Goal: Task Accomplishment & Management: Manage account settings

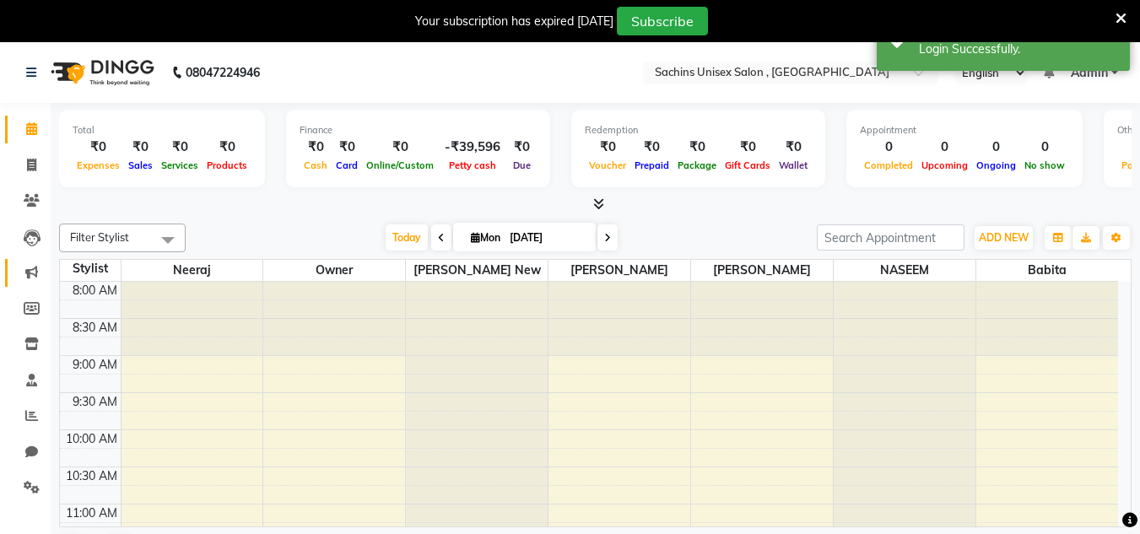
click at [30, 273] on icon at bounding box center [31, 272] width 13 height 13
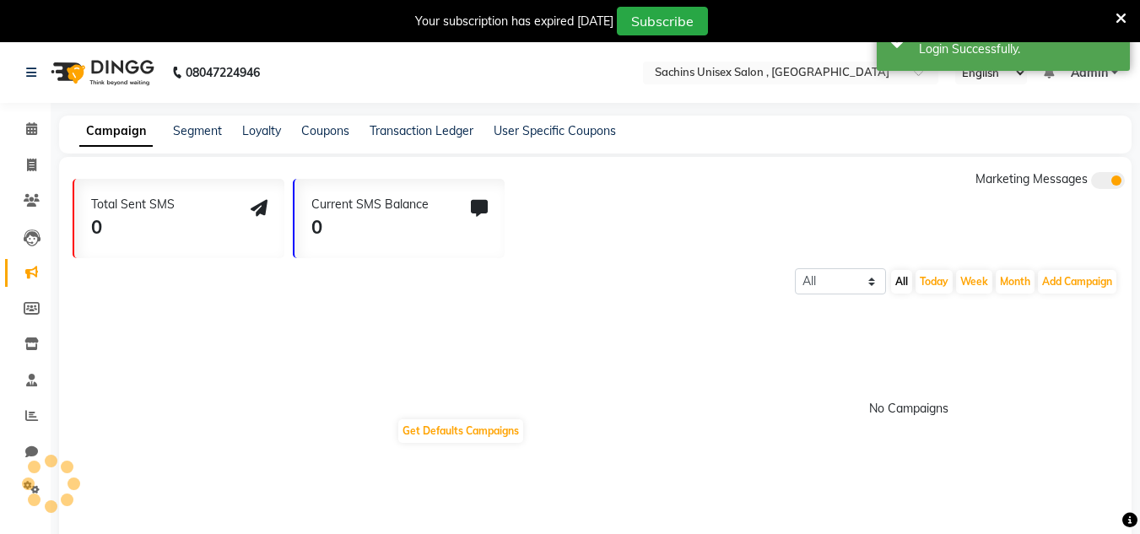
click at [30, 273] on icon at bounding box center [31, 272] width 13 height 13
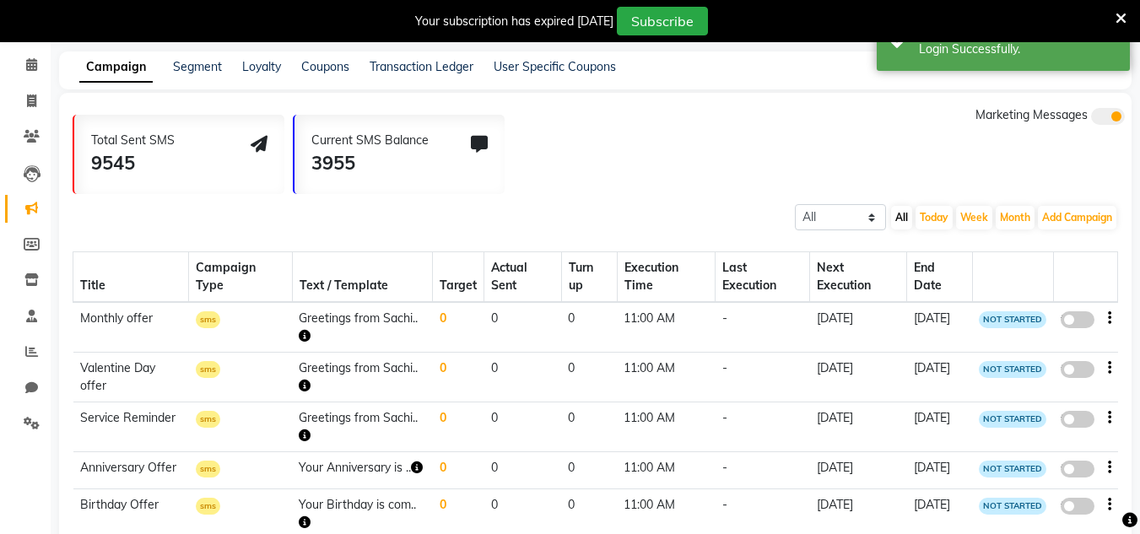
scroll to position [84, 0]
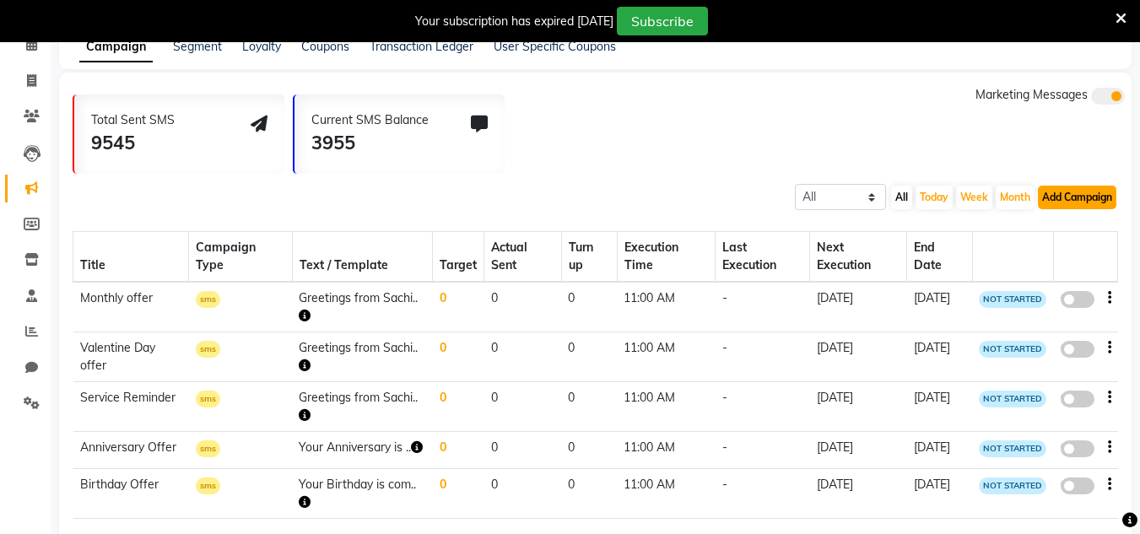
click at [1097, 201] on button "Add Campaign" at bounding box center [1077, 198] width 78 height 24
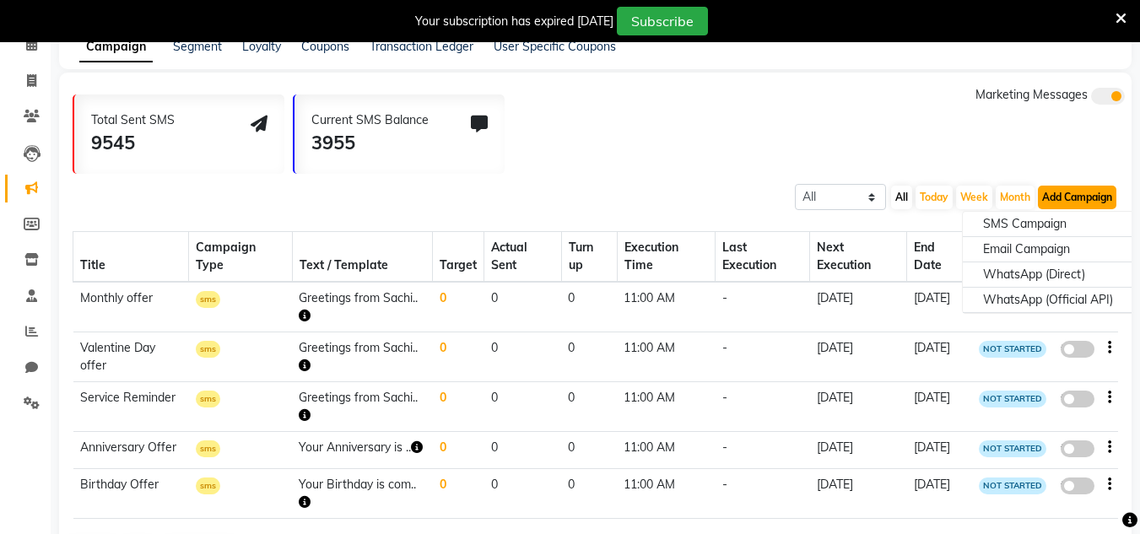
click at [1097, 201] on button "Add Campaign" at bounding box center [1077, 198] width 78 height 24
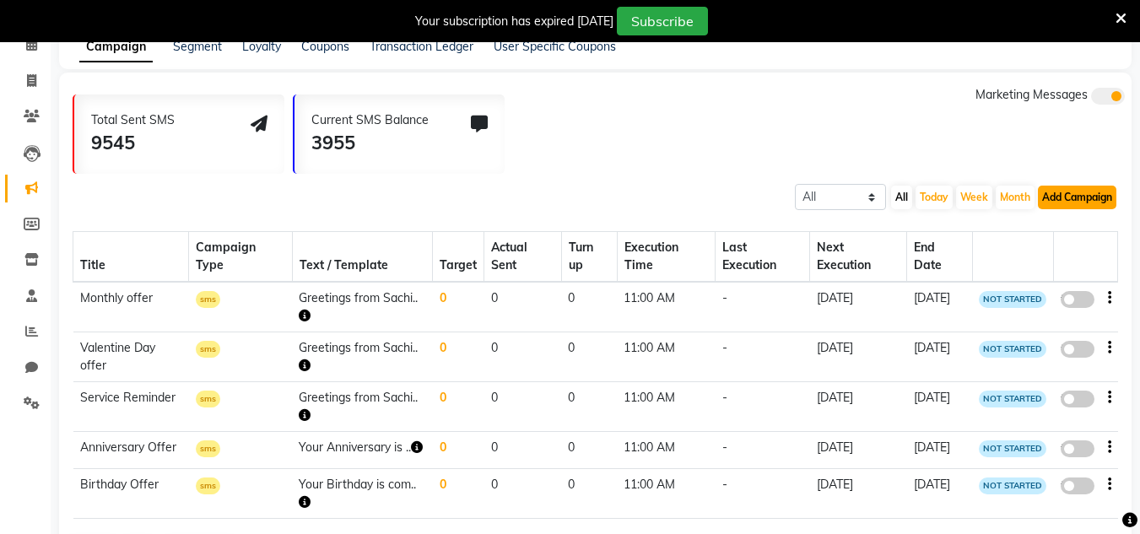
click at [1097, 201] on button "Add Campaign" at bounding box center [1077, 198] width 78 height 24
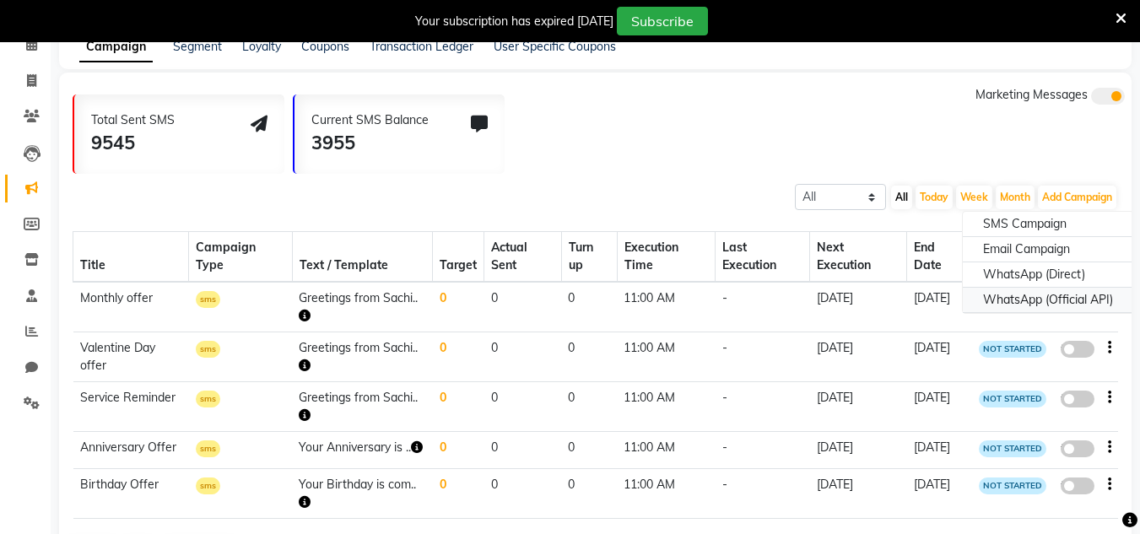
click at [1036, 304] on div "WhatsApp (Official API)" at bounding box center [1047, 300] width 170 height 25
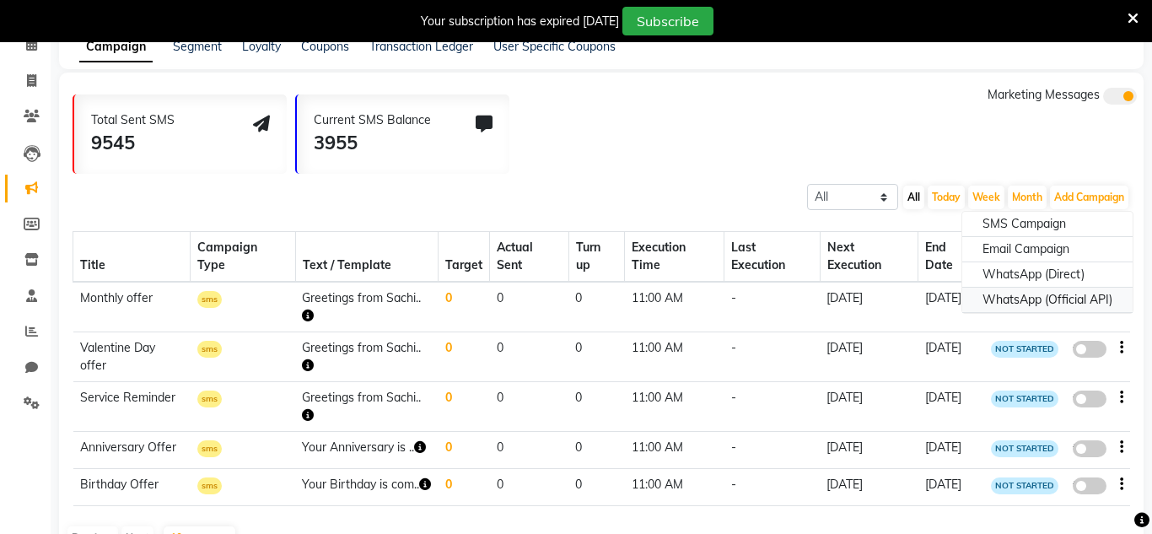
select select "2"
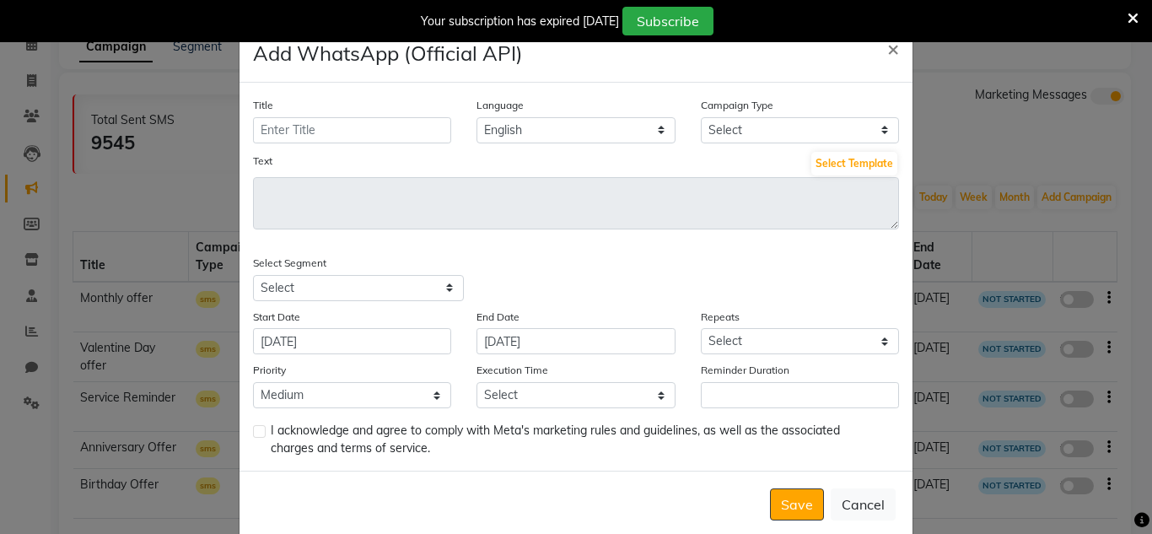
click at [1129, 14] on icon at bounding box center [1133, 18] width 11 height 15
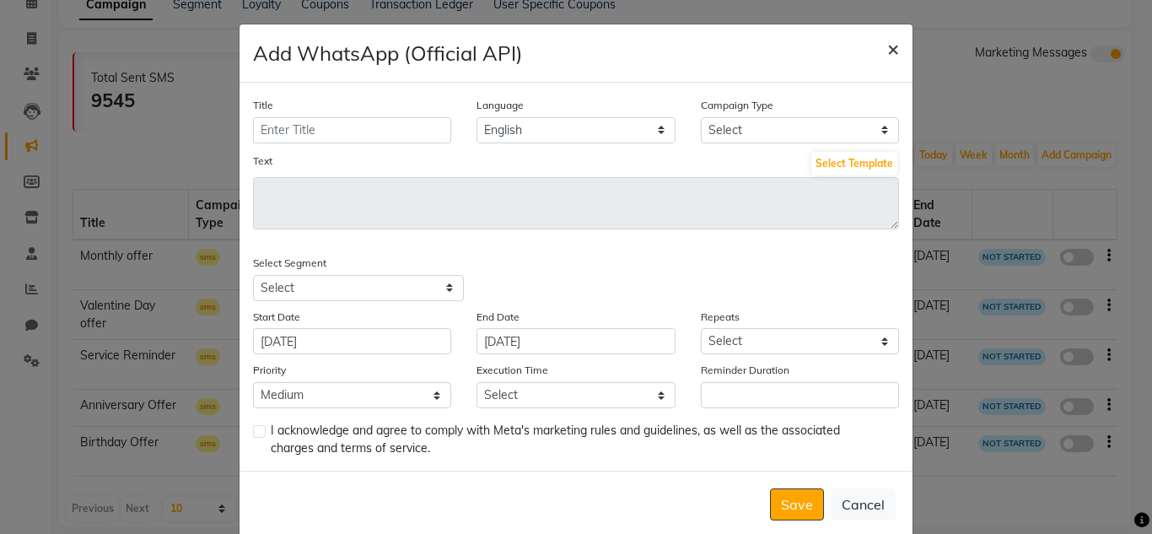
click at [887, 57] on span "×" at bounding box center [893, 47] width 12 height 25
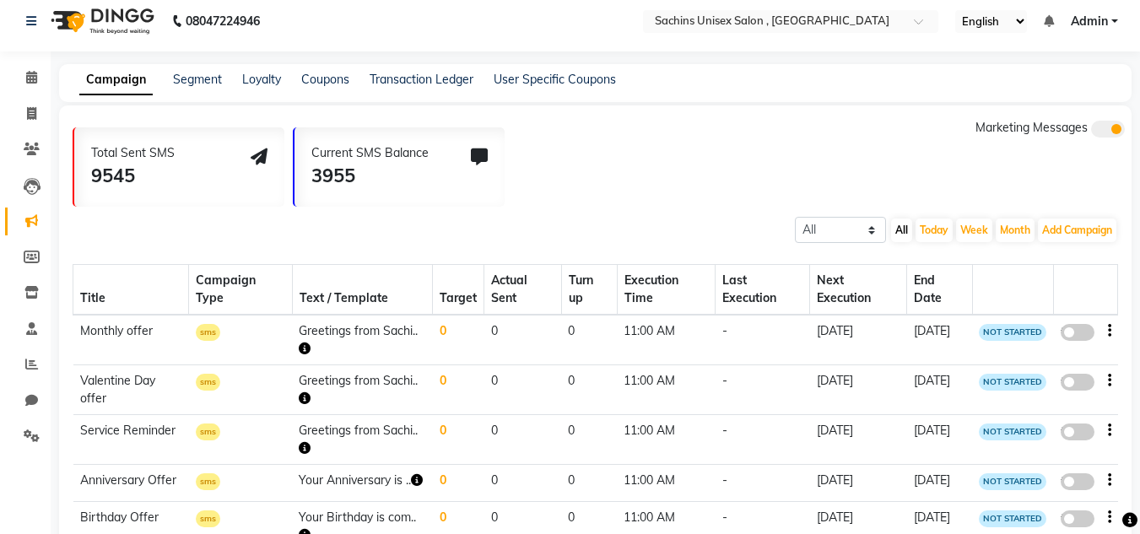
scroll to position [0, 0]
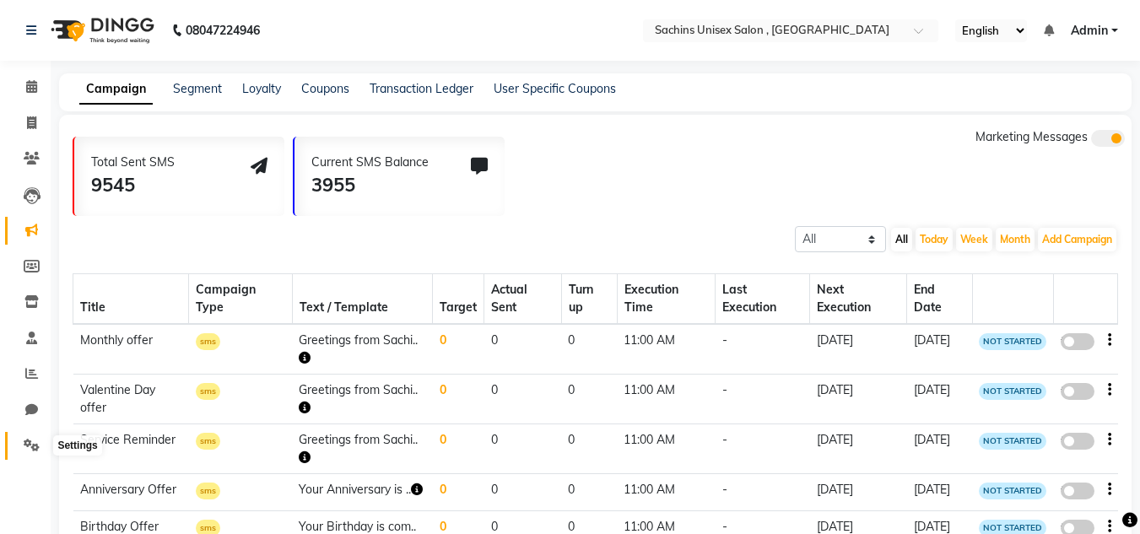
click at [30, 446] on icon at bounding box center [32, 445] width 16 height 13
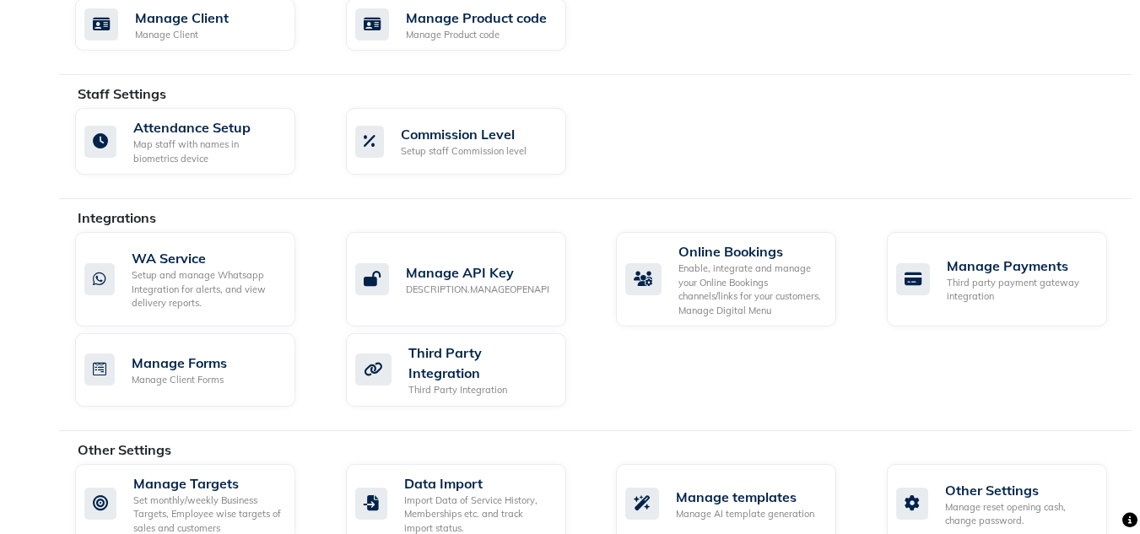
scroll to position [893, 0]
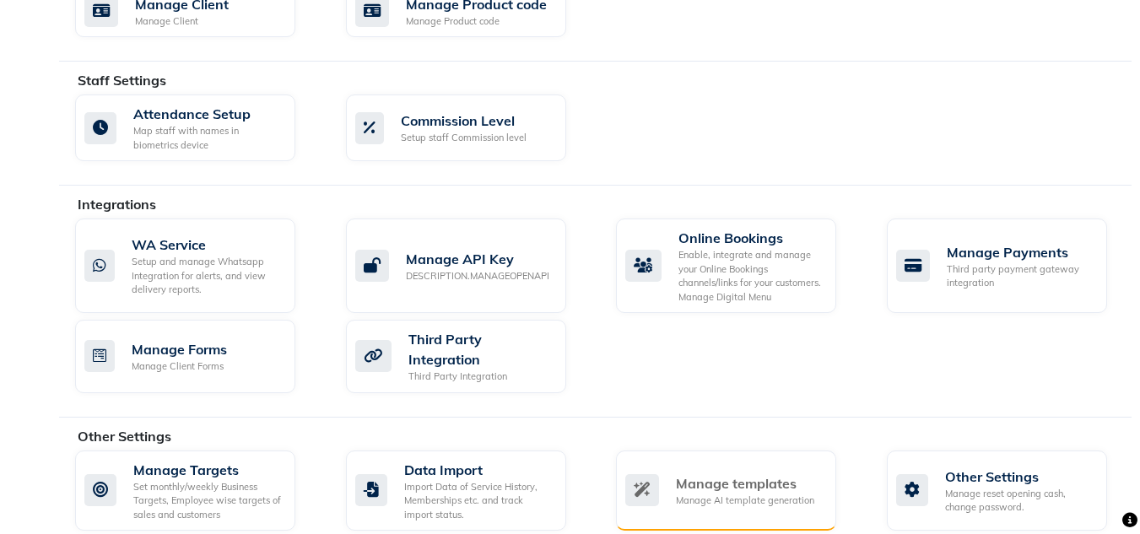
click at [644, 474] on icon at bounding box center [642, 490] width 34 height 32
select select "APPROVED"
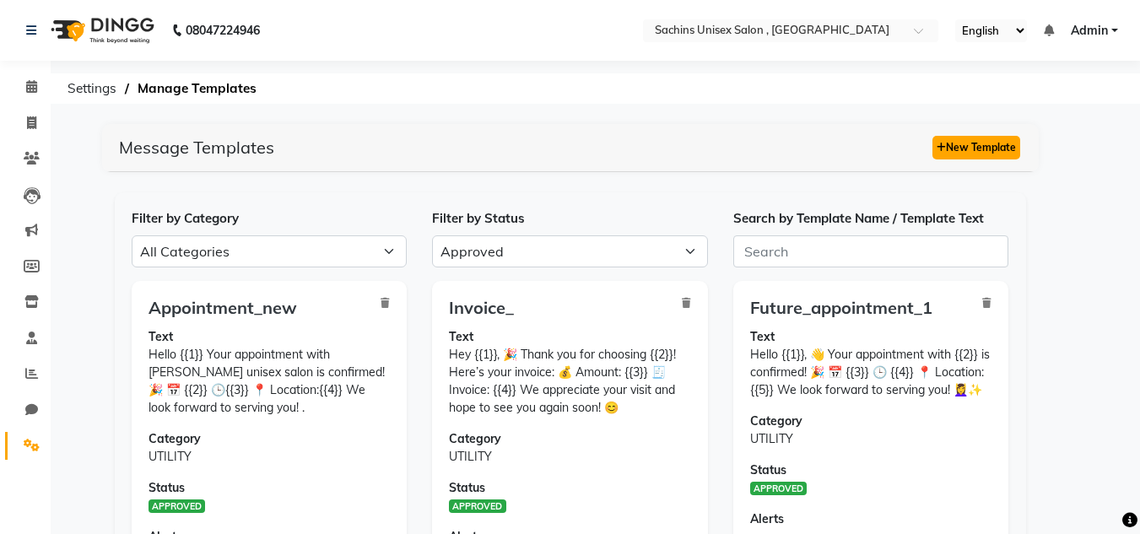
click at [944, 148] on button "New Template" at bounding box center [976, 148] width 88 height 24
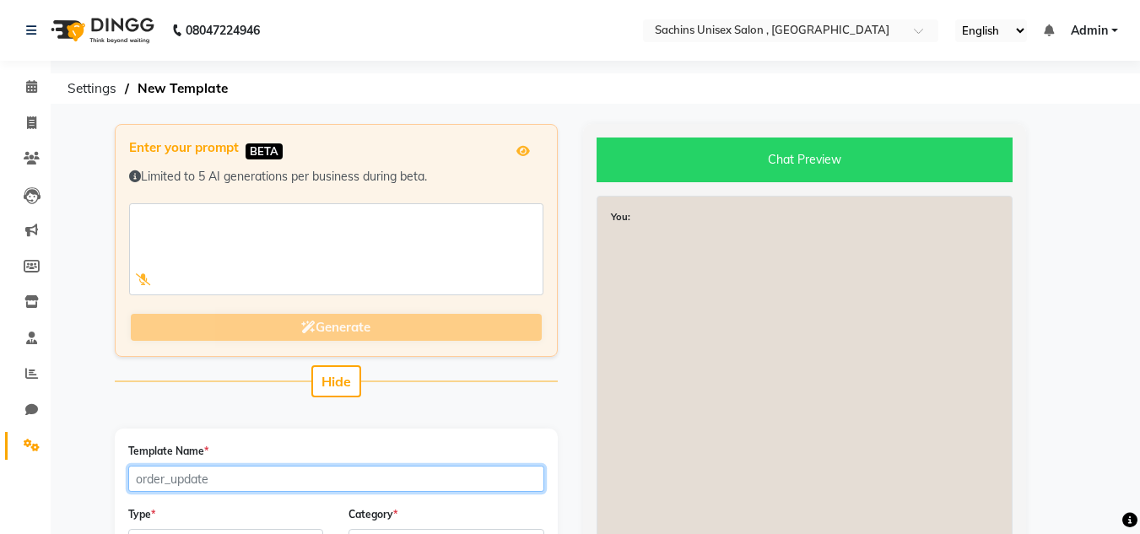
click at [189, 477] on input "Template Name *" at bounding box center [336, 479] width 416 height 26
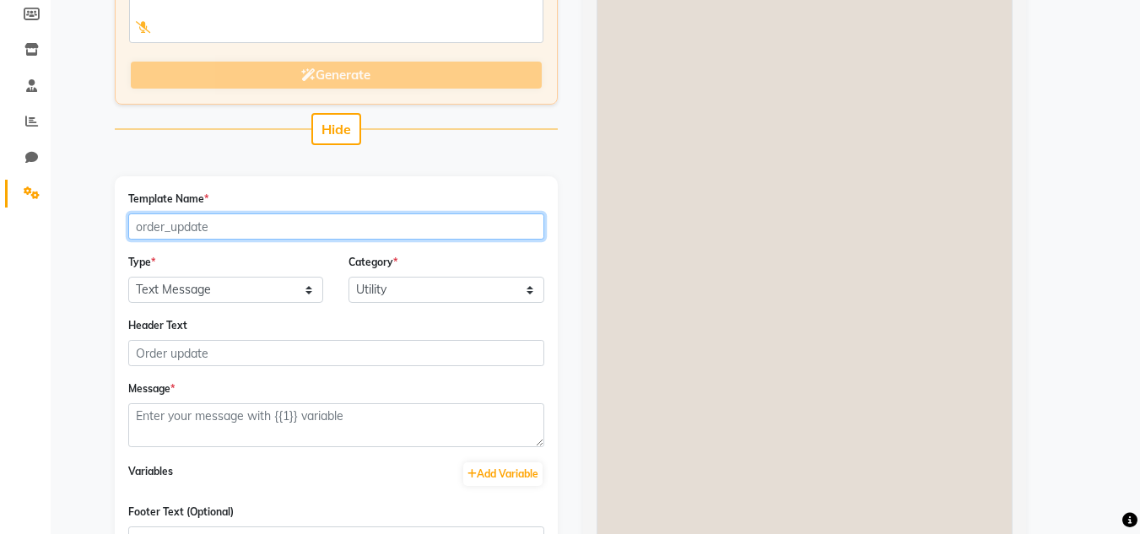
scroll to position [253, 0]
click at [213, 226] on input "Template Name *" at bounding box center [336, 226] width 416 height 26
type input "[DATE]_offer"
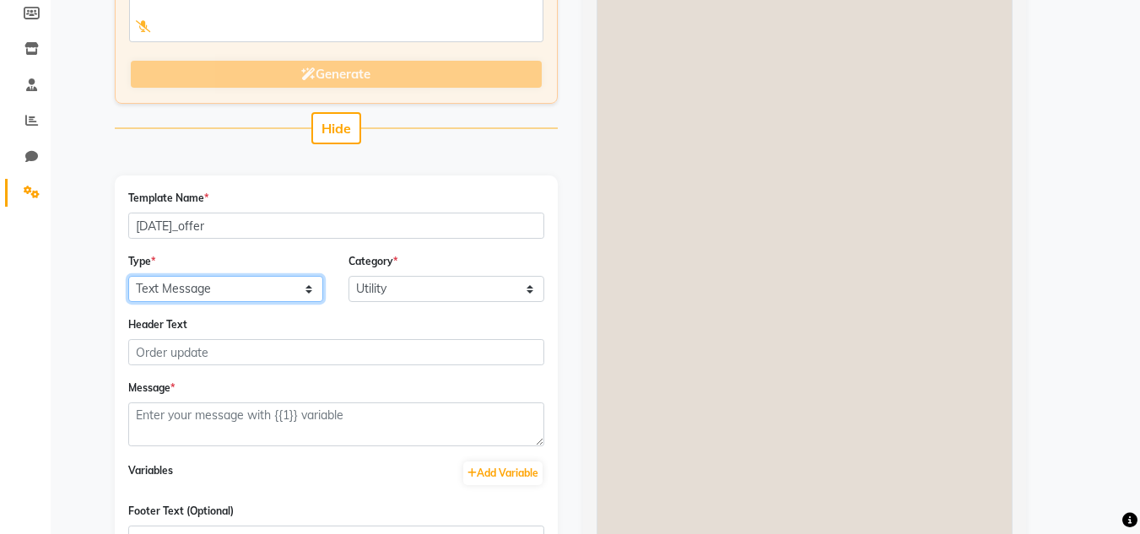
click at [237, 289] on select "Text Message Image with Text" at bounding box center [226, 289] width 196 height 26
select select "IMAGE"
click at [128, 276] on select "Text Message Image with Text" at bounding box center [226, 289] width 196 height 26
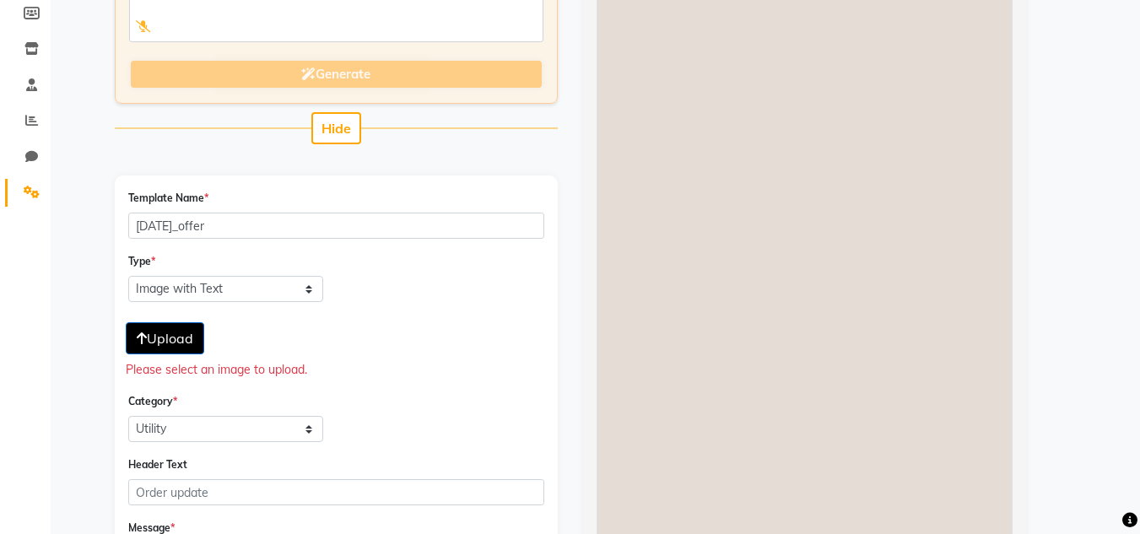
click at [162, 344] on span "Upload" at bounding box center [165, 338] width 57 height 17
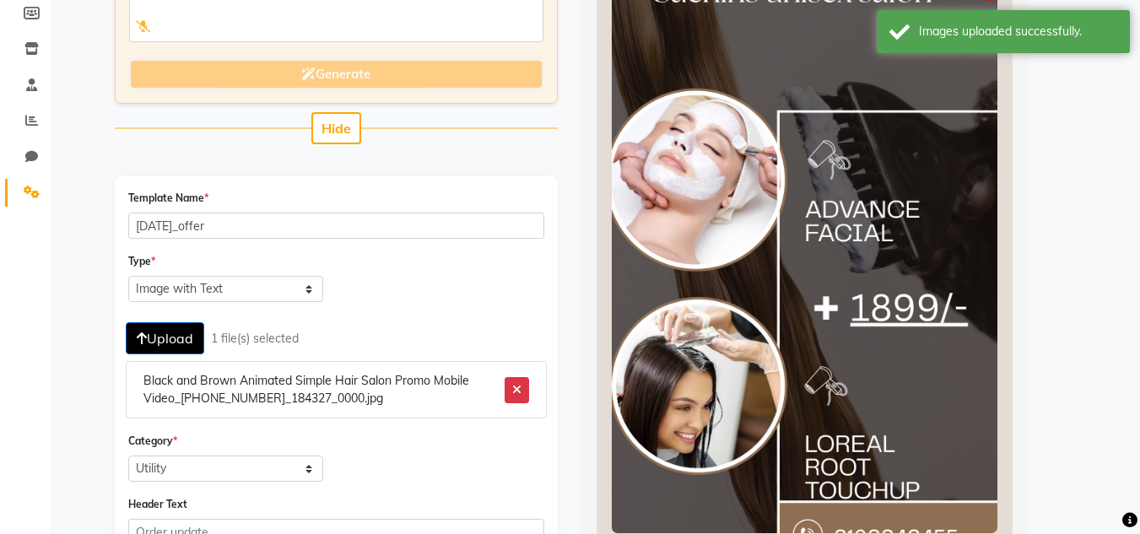
scroll to position [337, 0]
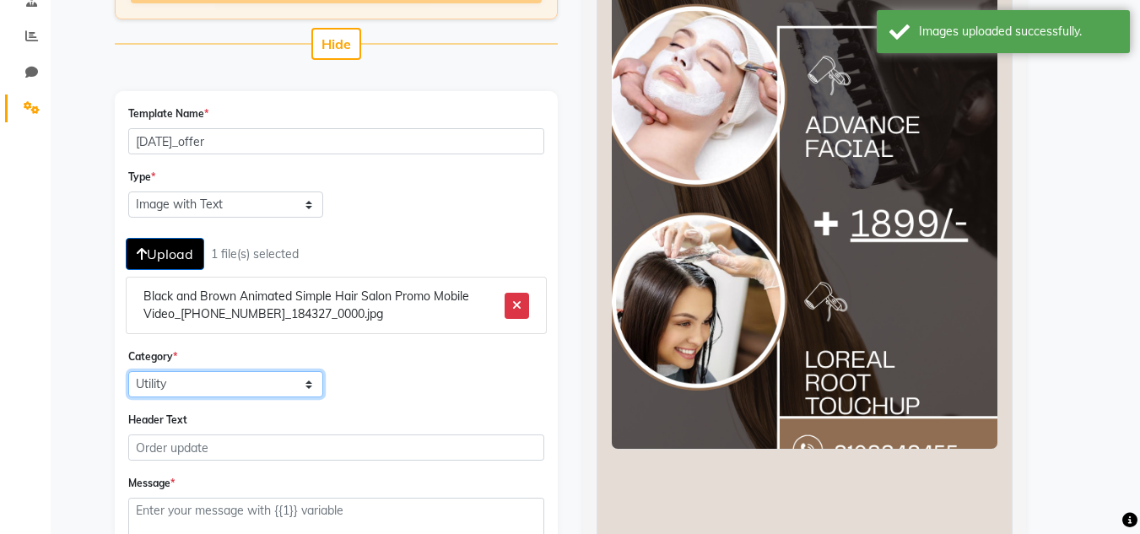
click at [309, 383] on select "Utility Marketing" at bounding box center [226, 384] width 196 height 26
select select "MARKETING"
click at [128, 371] on select "Utility Marketing" at bounding box center [226, 384] width 196 height 26
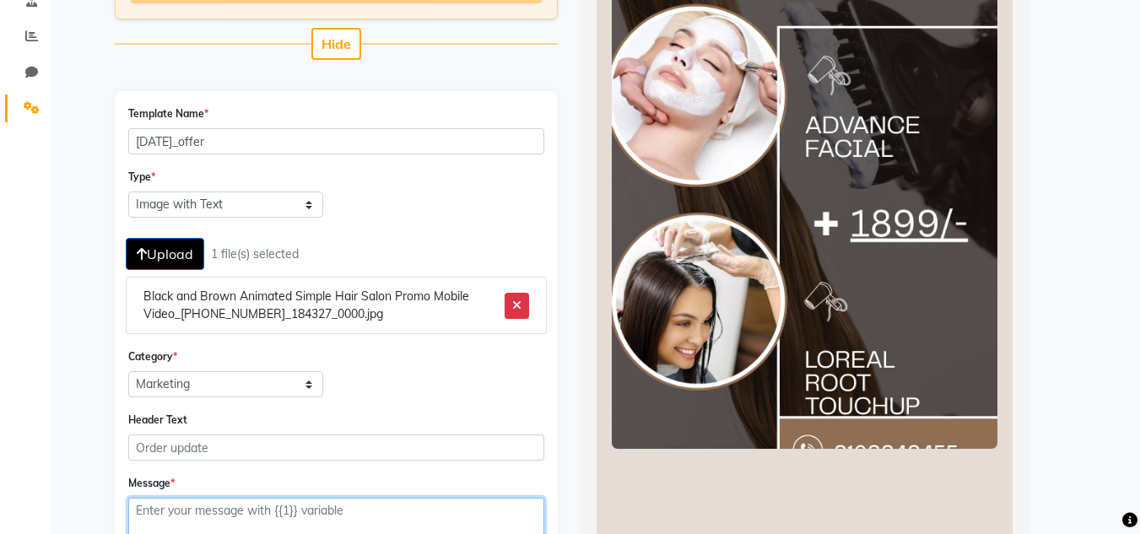
click at [238, 504] on textarea at bounding box center [336, 520] width 416 height 44
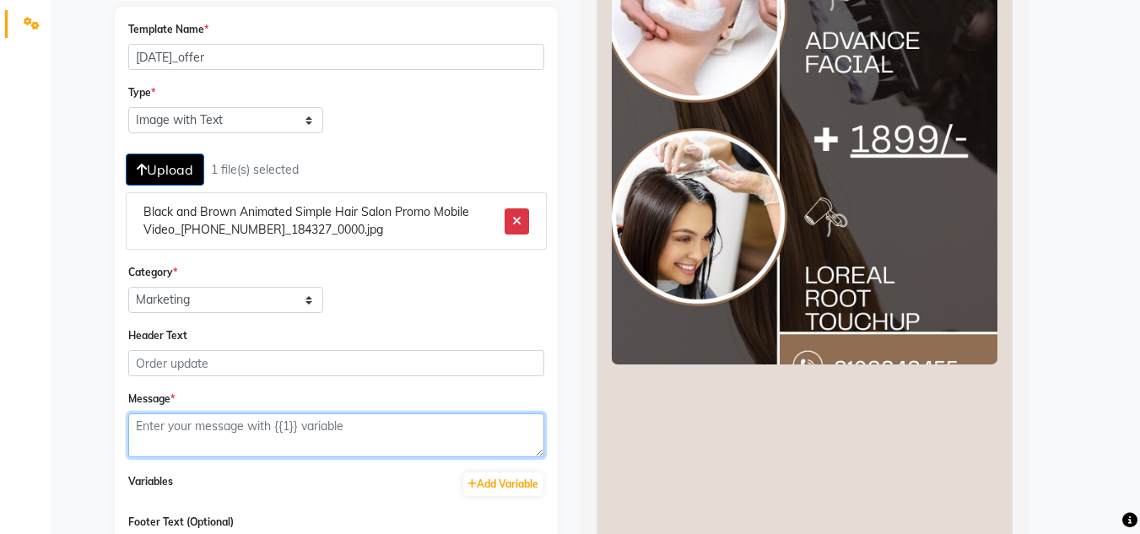
click at [229, 434] on textarea at bounding box center [336, 435] width 416 height 44
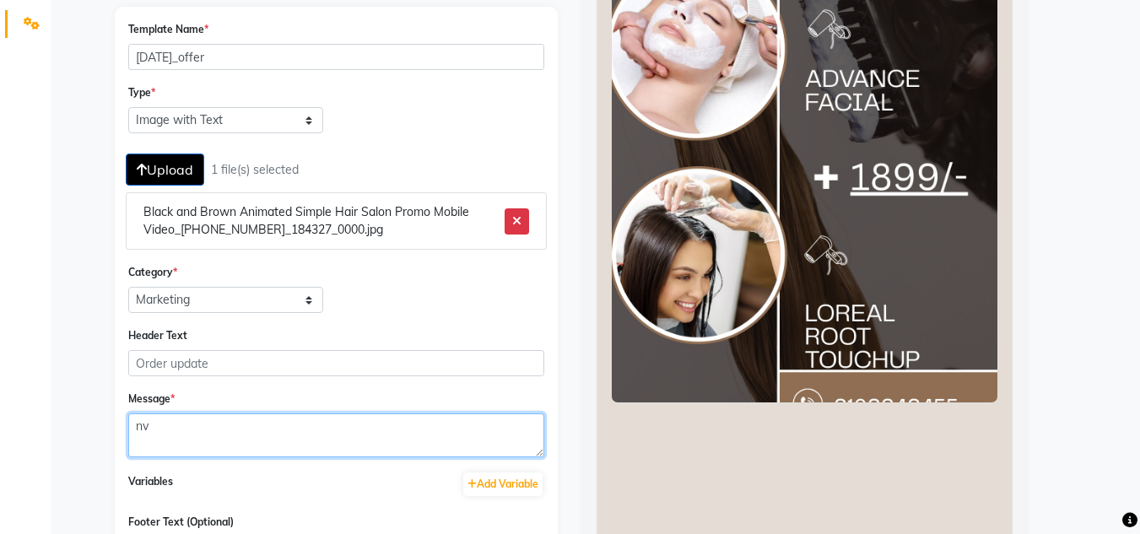
type textarea "n"
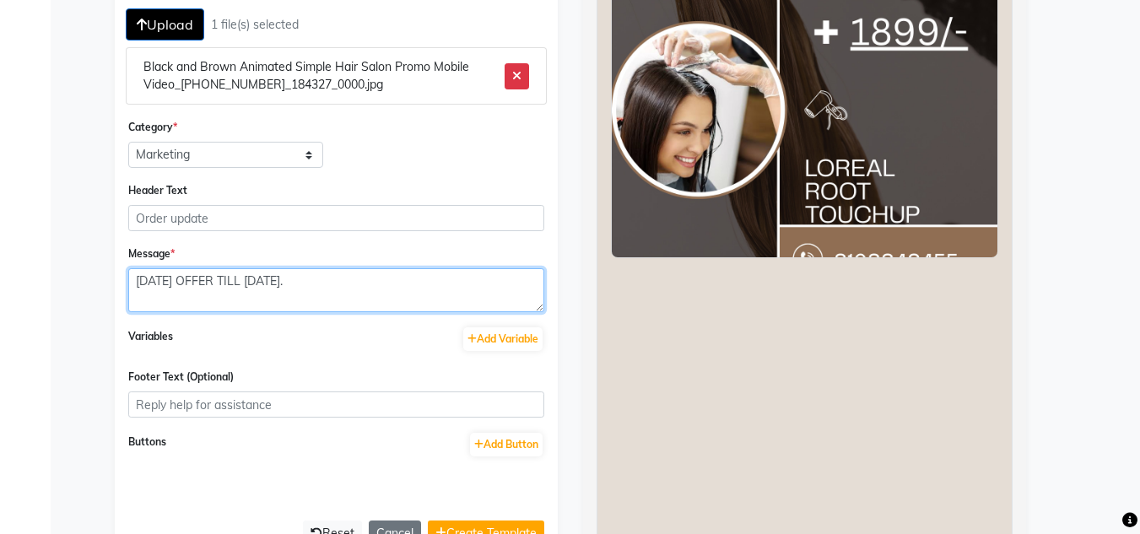
scroll to position [590, 0]
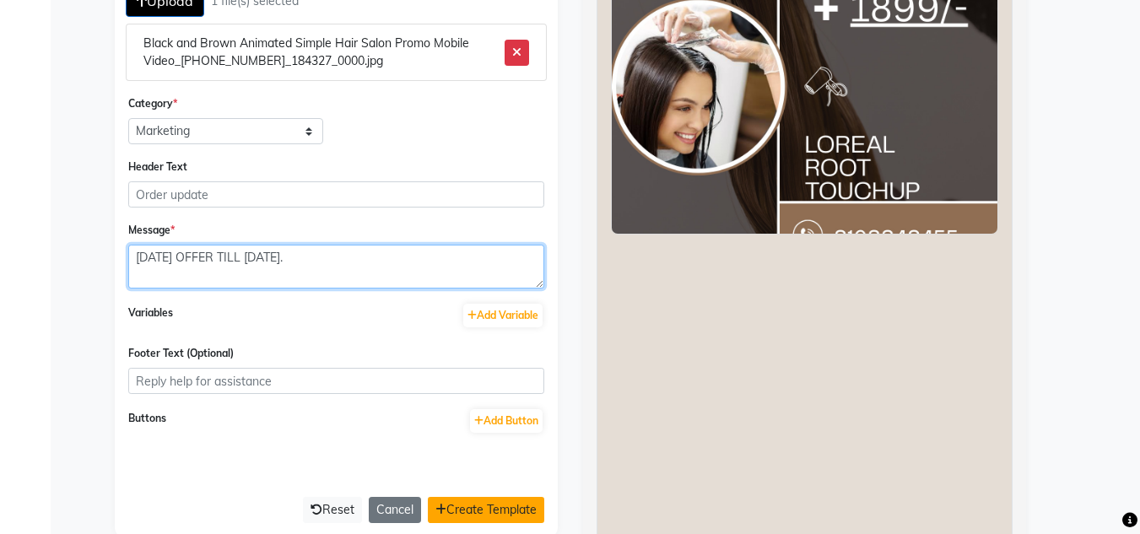
type textarea "[DATE] OFFER TILL [DATE]."
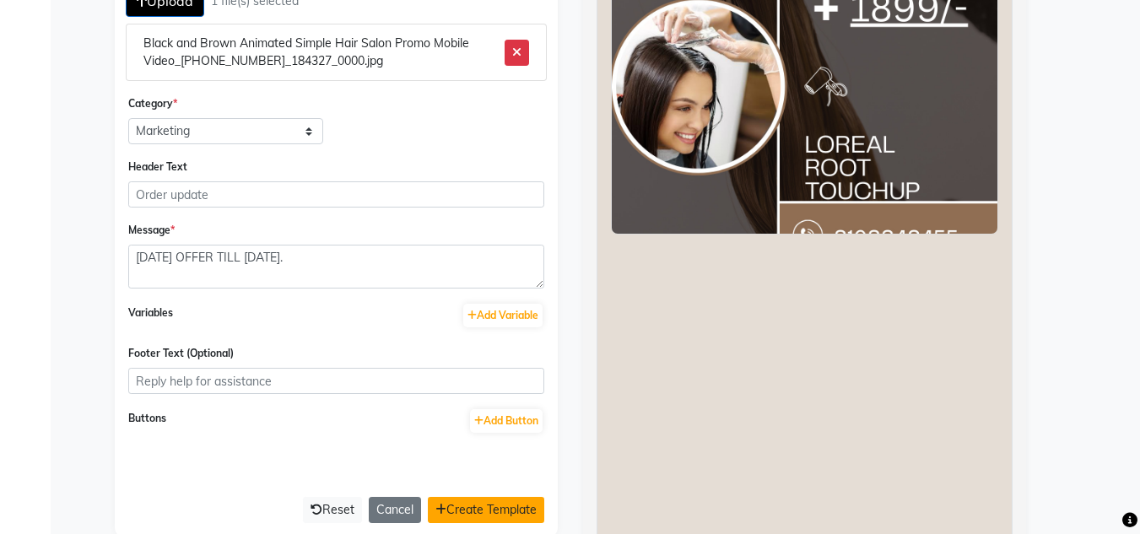
click at [465, 508] on button "Create Template" at bounding box center [486, 510] width 116 height 26
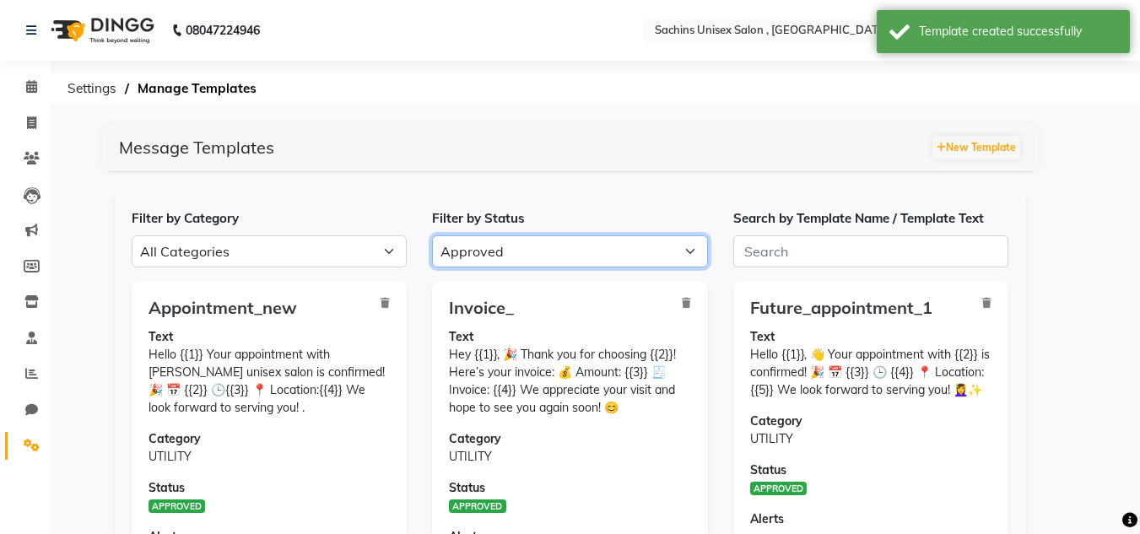
click at [524, 246] on select "All Approved Rejected Failed Pending" at bounding box center [570, 251] width 276 height 32
select select "PENDING"
click at [432, 235] on select "All Approved Rejected Failed Pending" at bounding box center [570, 251] width 276 height 32
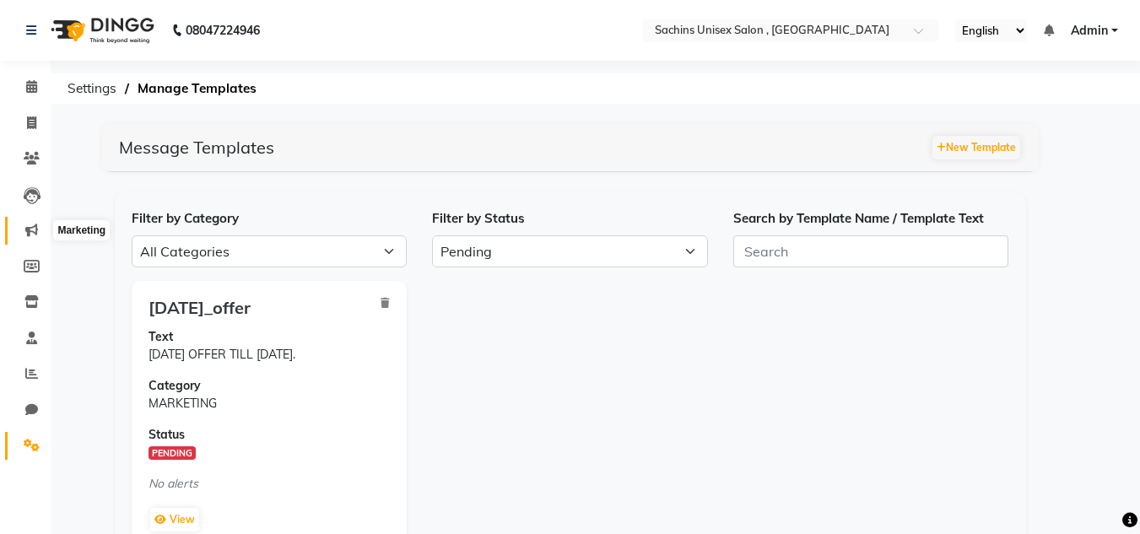
click at [36, 229] on icon at bounding box center [31, 230] width 13 height 13
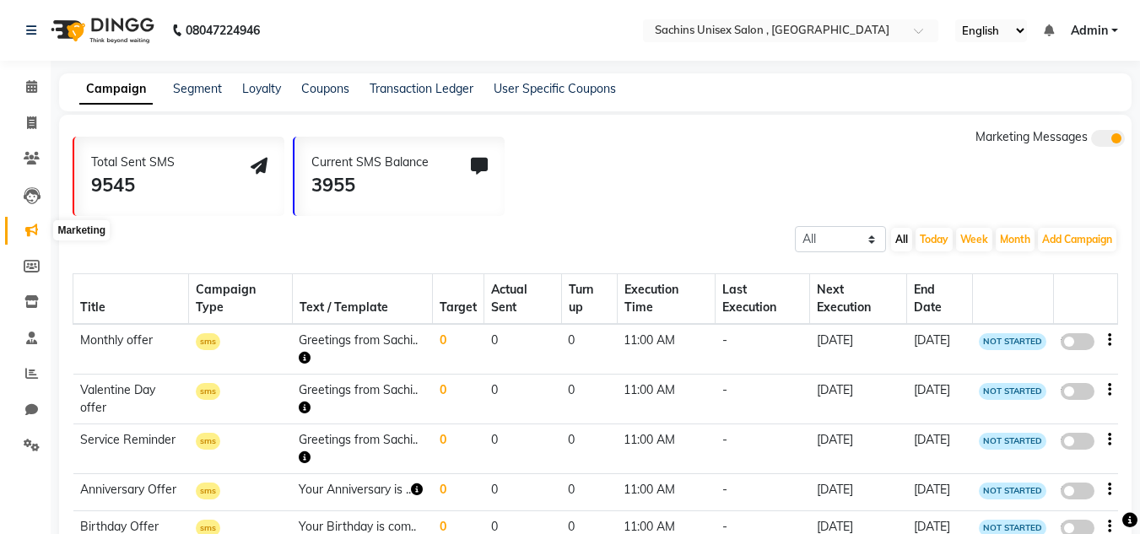
click at [31, 232] on icon at bounding box center [31, 230] width 13 height 13
click at [30, 439] on icon at bounding box center [32, 445] width 16 height 13
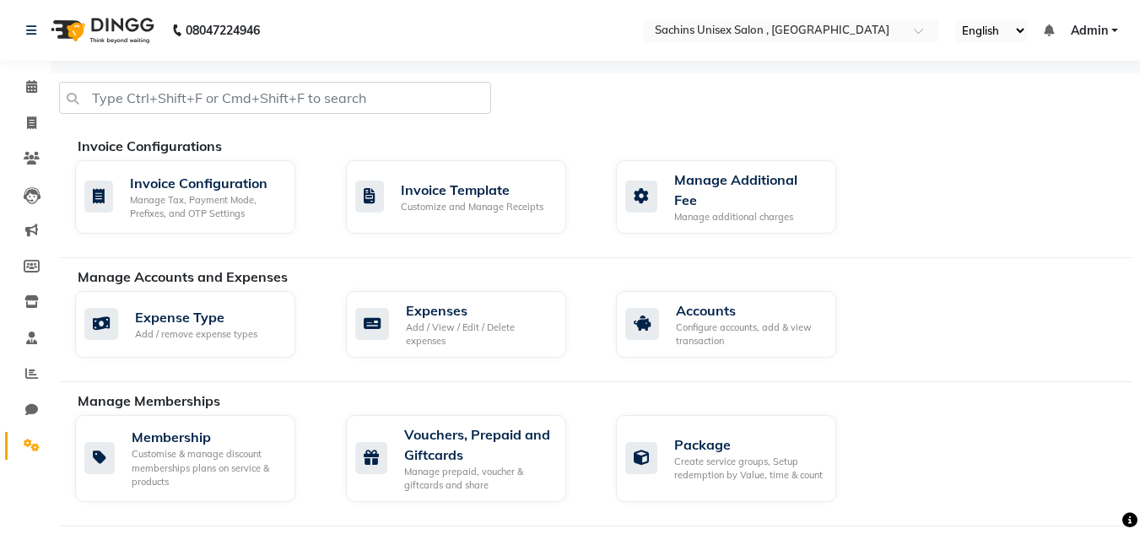
click at [708, 98] on div at bounding box center [594, 105] width 1097 height 46
click at [37, 231] on icon at bounding box center [31, 230] width 13 height 13
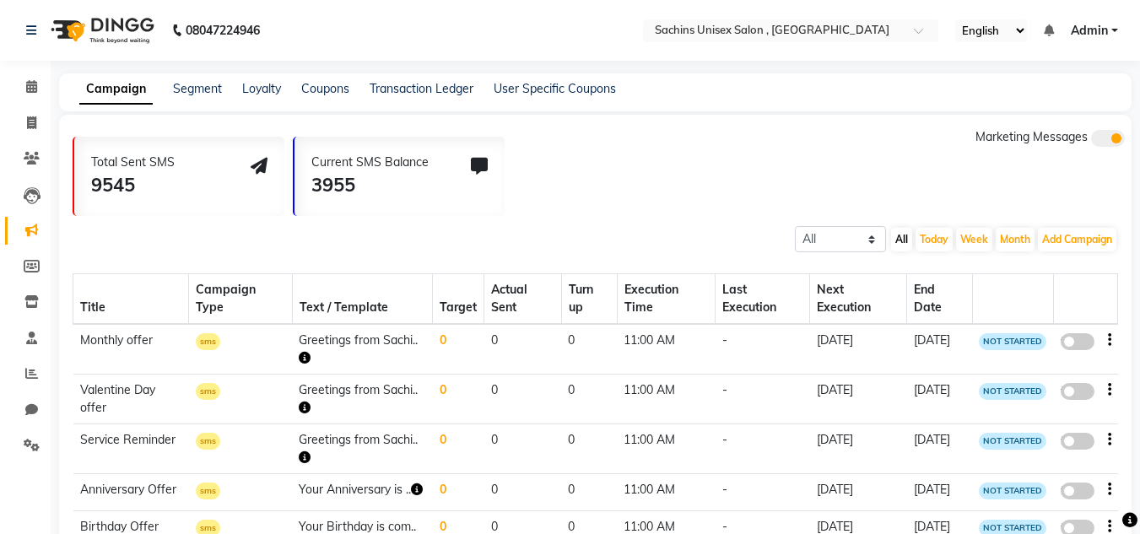
click at [1065, 259] on div "Title Campaign Type Text / Template Target Actual Sent Turn up Execution Time L…" at bounding box center [595, 413] width 1045 height 321
click at [1067, 235] on button "Add Campaign" at bounding box center [1077, 240] width 78 height 24
click at [1074, 350] on div "WhatsApp (Official API)" at bounding box center [1047, 342] width 170 height 25
select select "2"
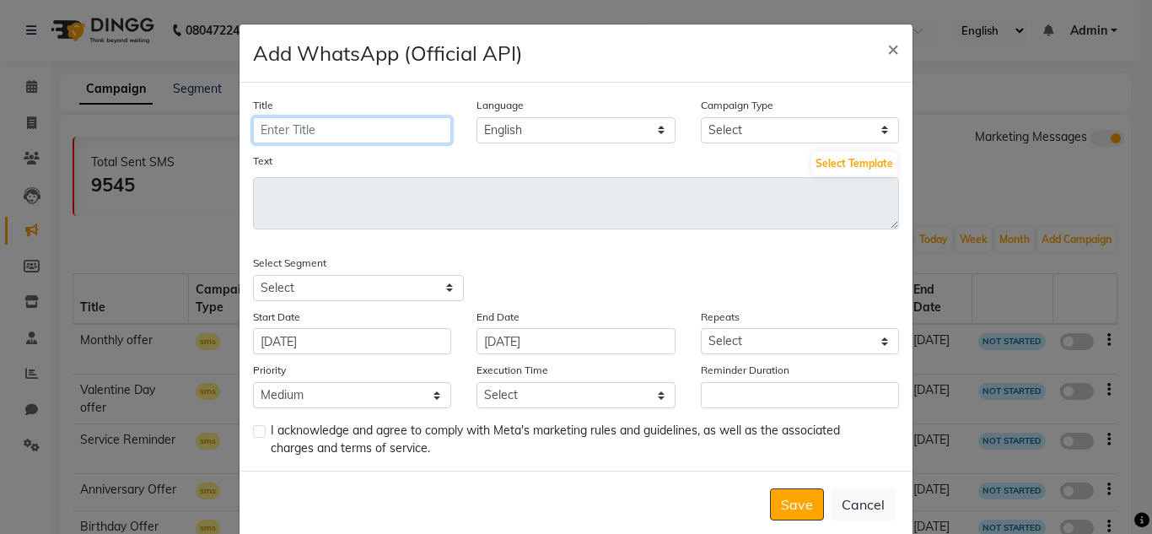
click at [318, 124] on input "Title" at bounding box center [352, 130] width 198 height 26
type input "hfnesf"
click at [727, 125] on select "Select Birthday Anniversary Promotional Service reminder" at bounding box center [800, 130] width 198 height 26
select select "3"
click at [701, 117] on select "Select Birthday Anniversary Promotional Service reminder" at bounding box center [800, 130] width 198 height 26
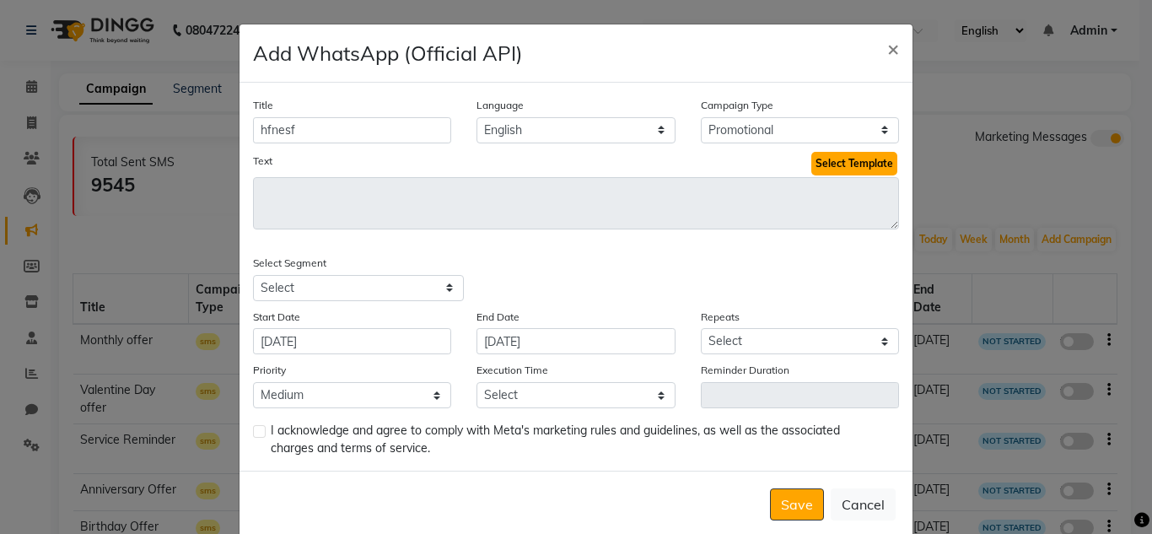
click at [840, 170] on button "Select Template" at bounding box center [854, 164] width 86 height 24
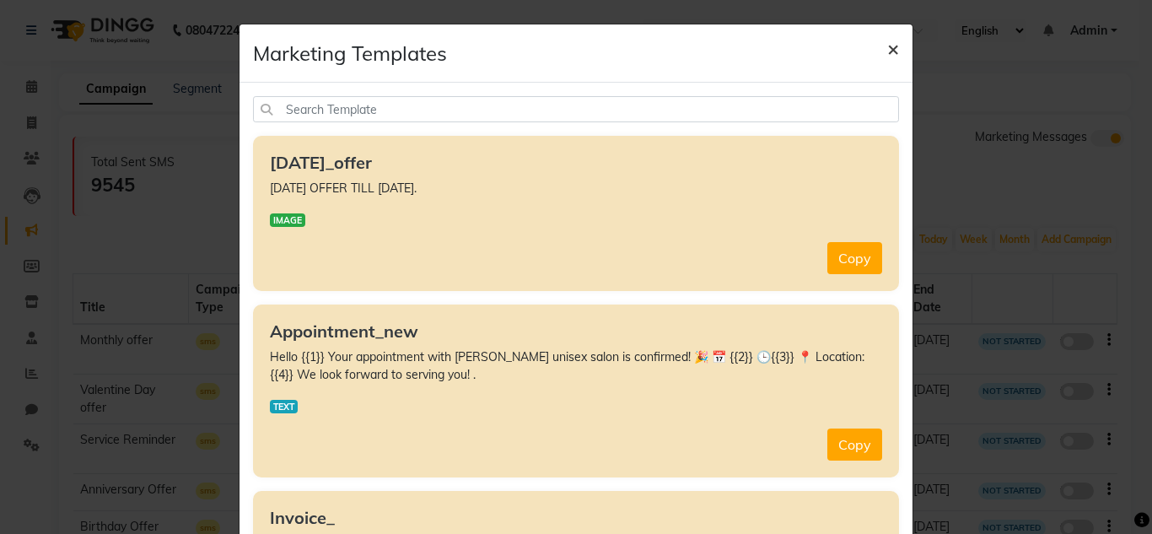
click at [887, 47] on span "×" at bounding box center [893, 47] width 12 height 25
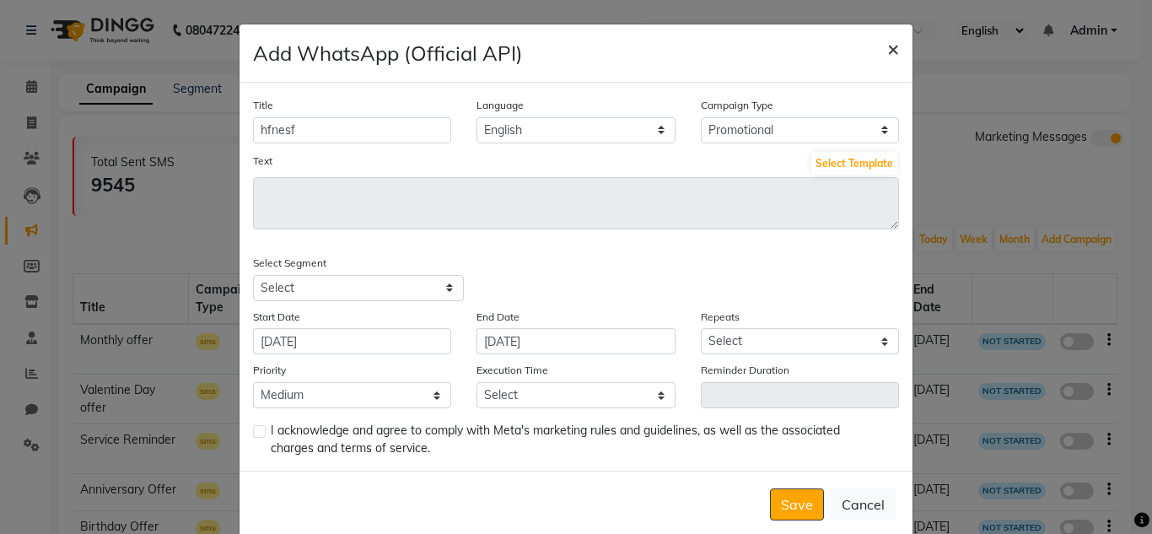
click at [887, 48] on span "×" at bounding box center [893, 47] width 12 height 25
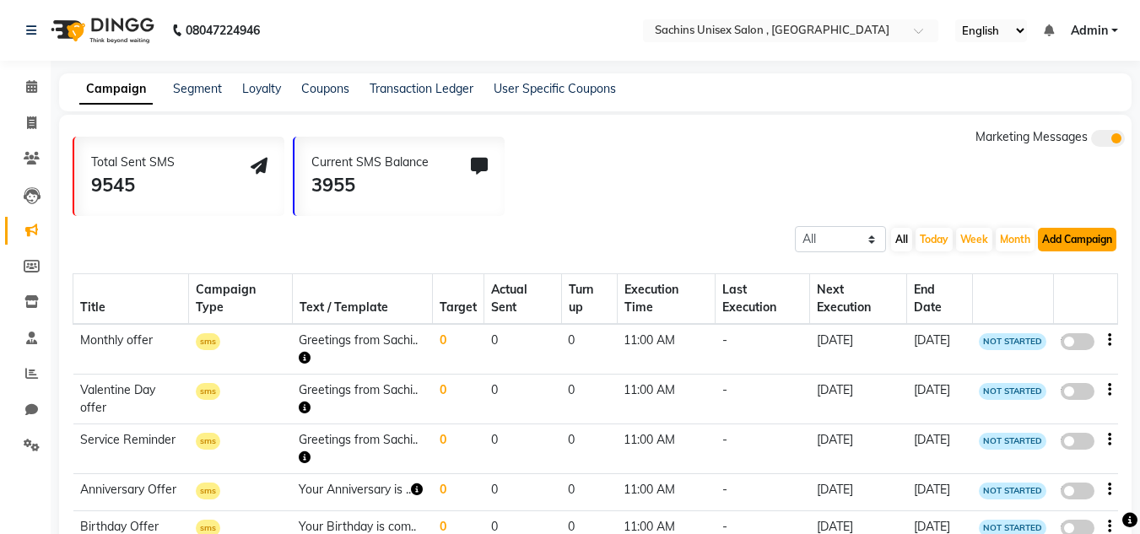
click at [1068, 238] on button "Add Campaign" at bounding box center [1077, 240] width 78 height 24
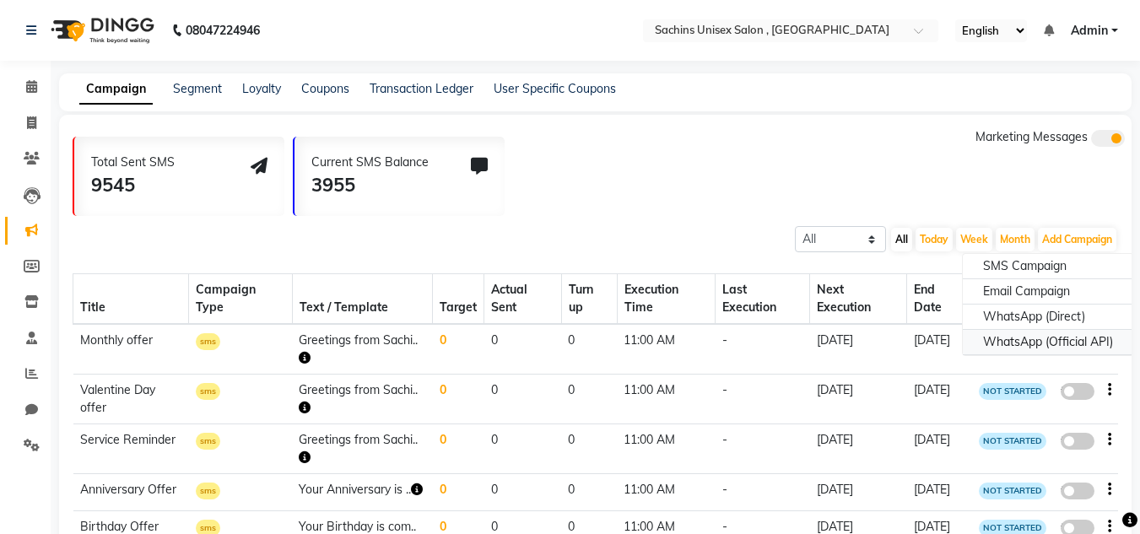
click at [1038, 344] on div "WhatsApp (Official API)" at bounding box center [1047, 342] width 170 height 25
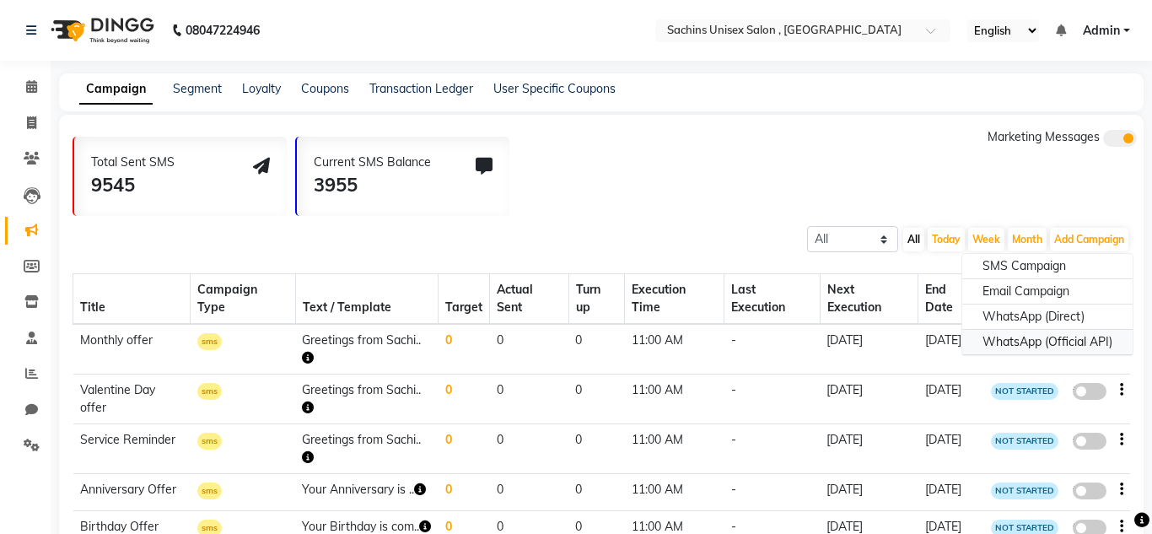
select select "2"
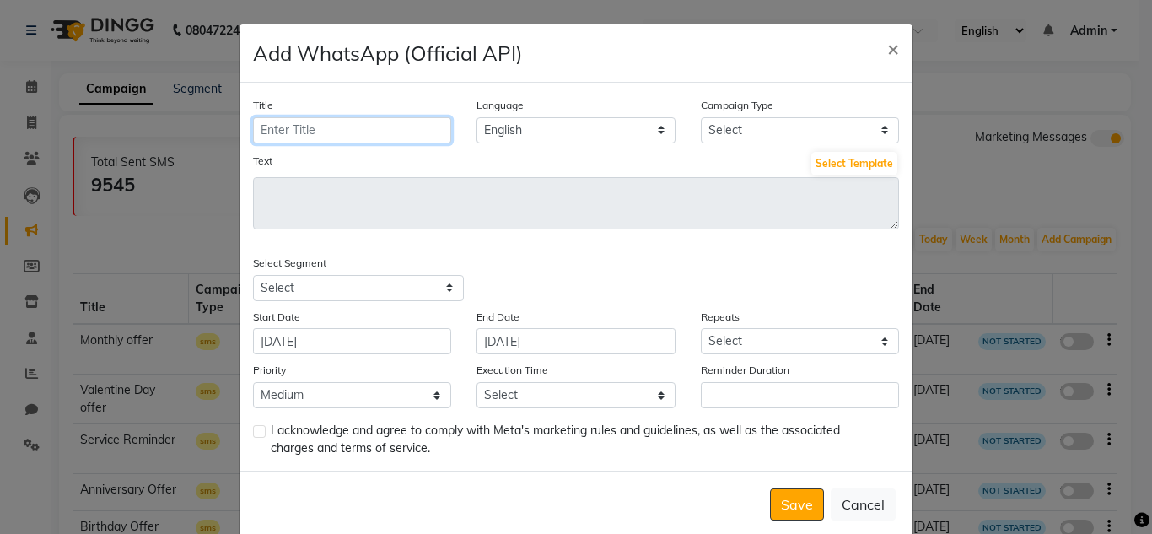
click at [375, 133] on input "Title" at bounding box center [352, 130] width 198 height 26
type input "[DATE] offer"
click at [870, 134] on select "Select Birthday Anniversary Promotional Service reminder" at bounding box center [800, 130] width 198 height 26
select select "3"
click at [701, 117] on select "Select Birthday Anniversary Promotional Service reminder" at bounding box center [800, 130] width 198 height 26
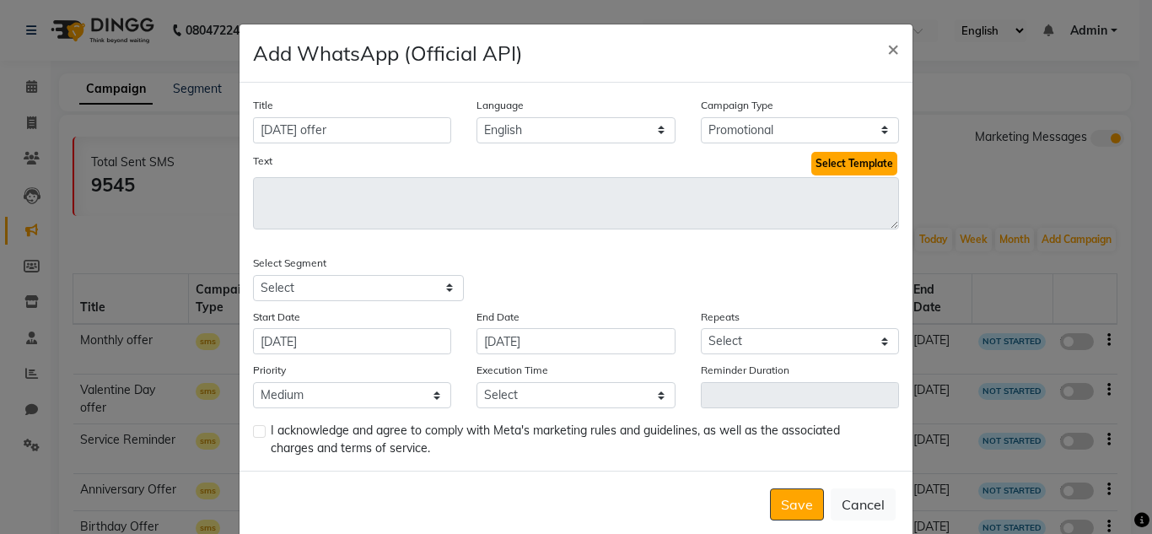
click at [821, 160] on button "Select Template" at bounding box center [854, 164] width 86 height 24
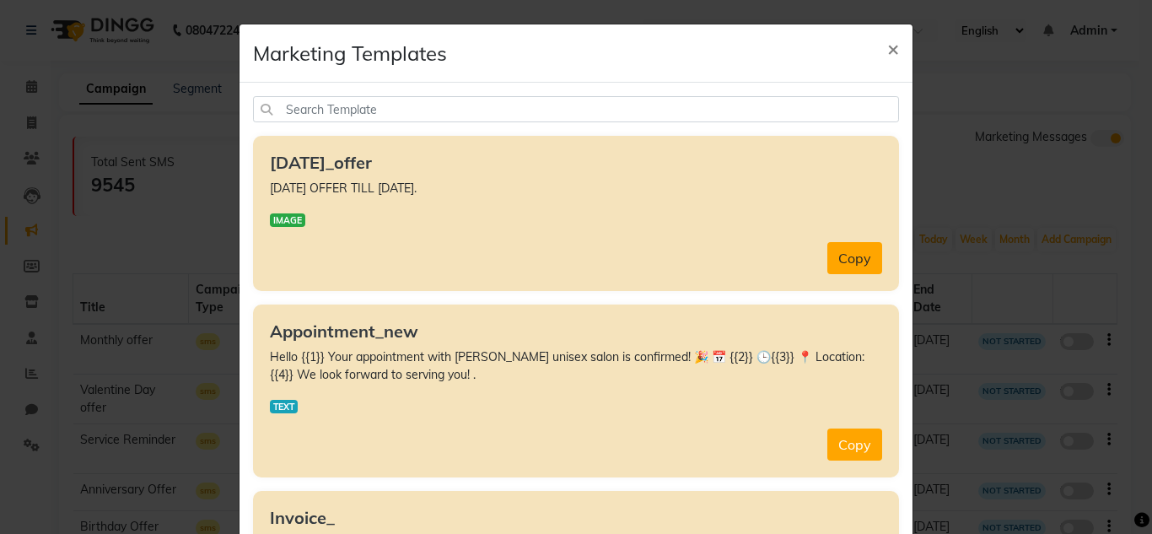
click at [855, 264] on button "Copy" at bounding box center [855, 258] width 55 height 32
type textarea "[DATE] OFFER TILL [DATE]."
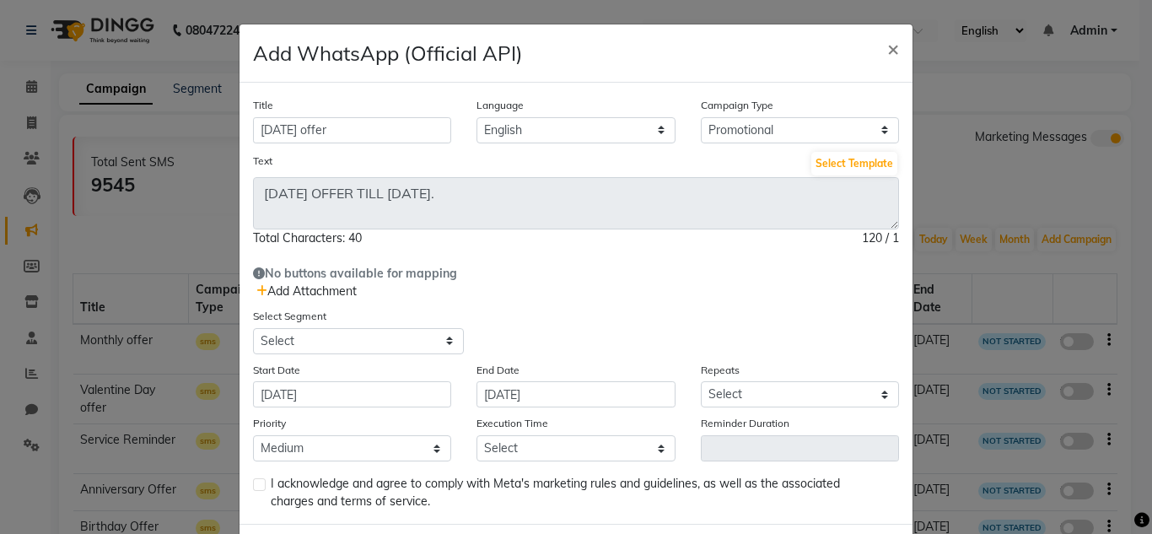
click at [295, 291] on span "Add Attachment" at bounding box center [306, 290] width 100 height 15
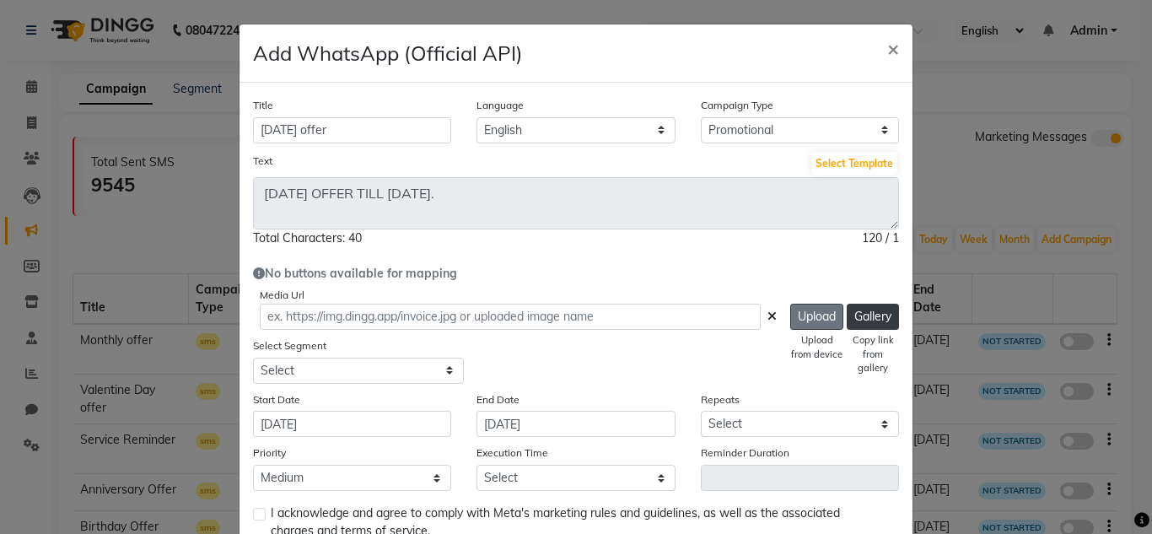
click at [810, 314] on button "Upload" at bounding box center [816, 317] width 53 height 26
type input "[URL][DOMAIN_NAME]"
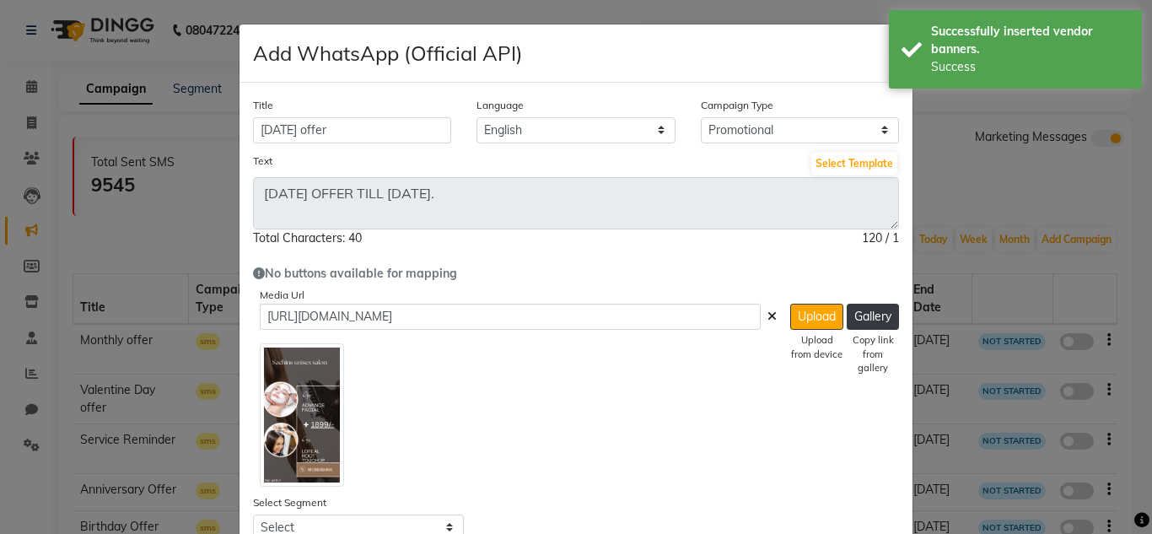
click at [795, 447] on div "Upload Upload from device Gallery Copy link from gallery" at bounding box center [844, 395] width 109 height 183
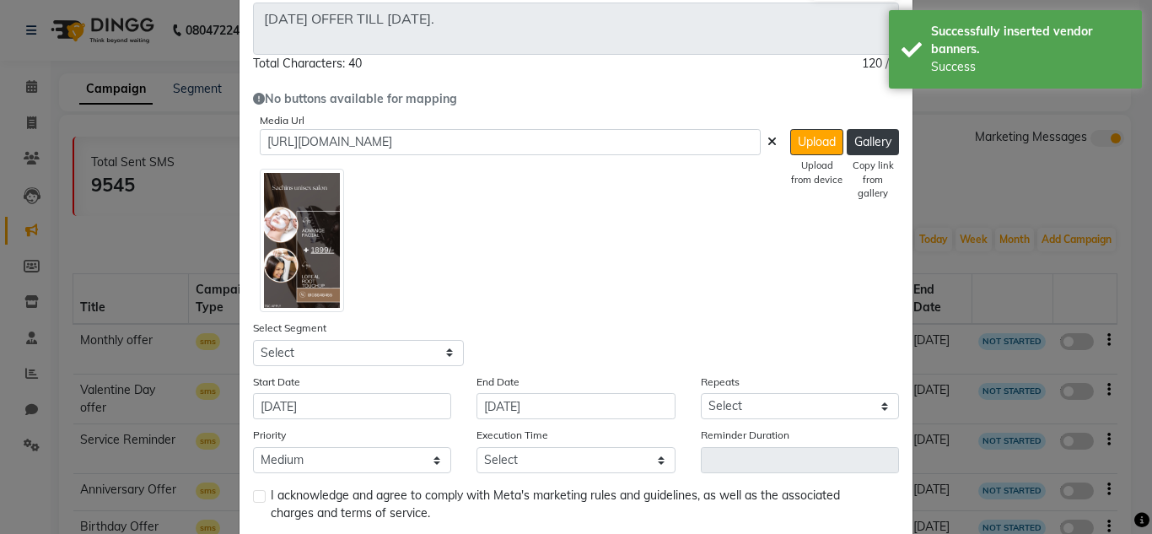
scroll to position [267, 0]
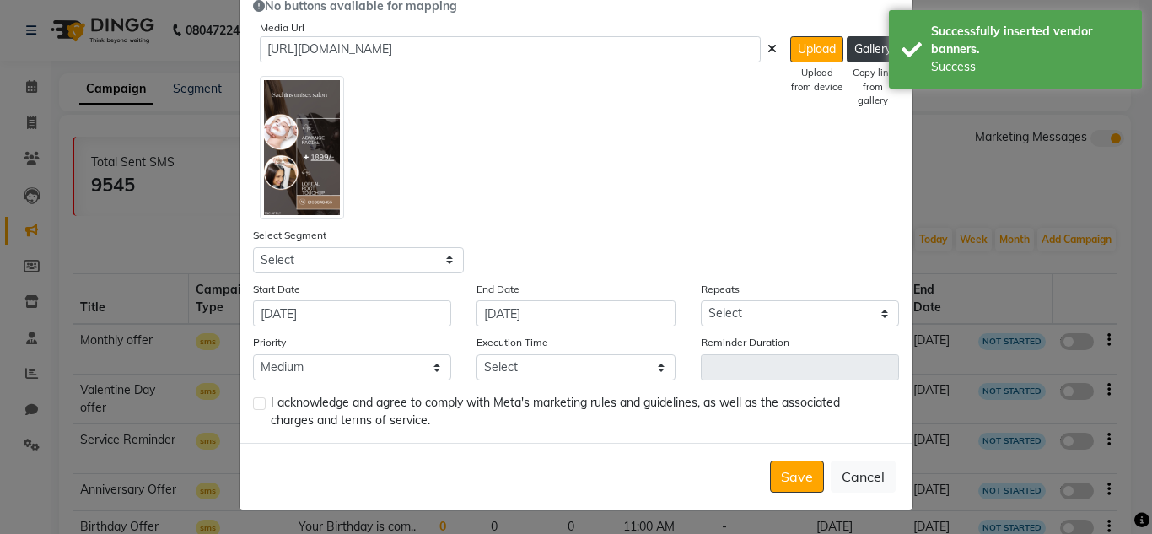
click at [795, 451] on div "Save Cancel" at bounding box center [576, 476] width 673 height 67
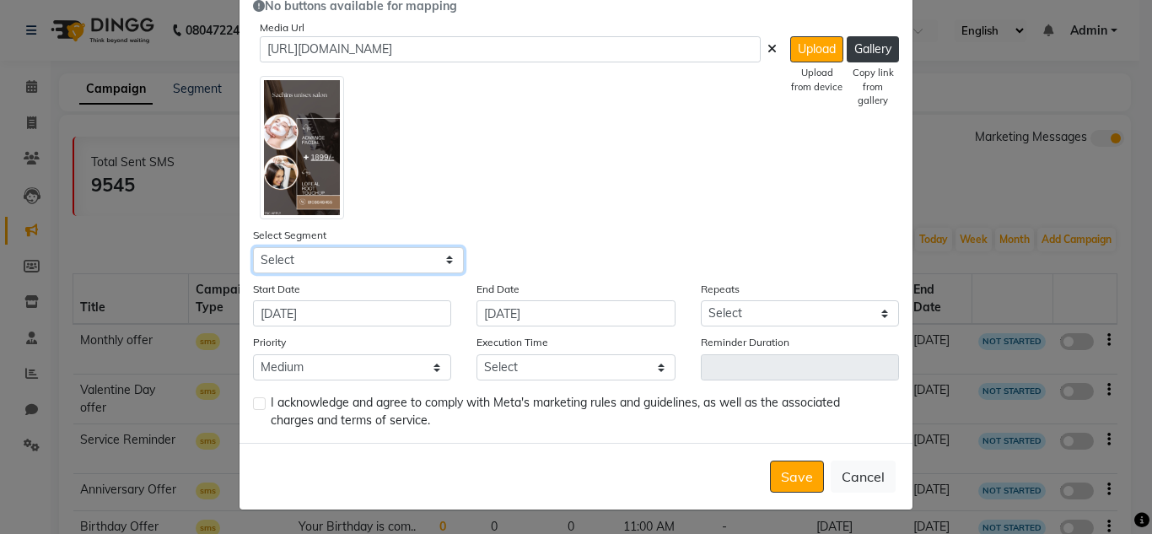
click at [432, 255] on select "Select All Customers All [DEMOGRAPHIC_DATA] Customer All [DEMOGRAPHIC_DATA] Cus…" at bounding box center [358, 260] width 211 height 26
select select "30985"
click at [253, 247] on select "Select All Customers All [DEMOGRAPHIC_DATA] Customer All [DEMOGRAPHIC_DATA] Cus…" at bounding box center [358, 260] width 211 height 26
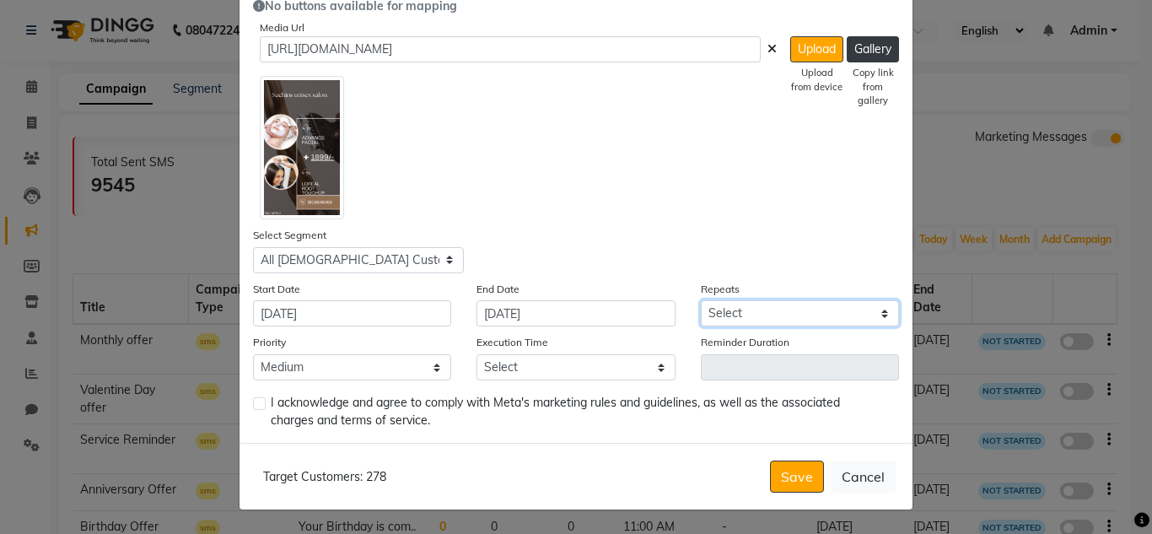
click at [869, 310] on select "Select Once Daily Alternate Day Weekly Monthly Yearly" at bounding box center [800, 313] width 198 height 26
select select "1"
click at [701, 300] on select "Select Once Daily Alternate Day Weekly Monthly Yearly" at bounding box center [800, 313] width 198 height 26
click at [507, 367] on select "Select 09:00 AM 09:15 AM 09:30 AM 09:45 AM 10:00 AM 10:15 AM 10:30 AM 10:45 AM …" at bounding box center [576, 367] width 198 height 26
select select "1170"
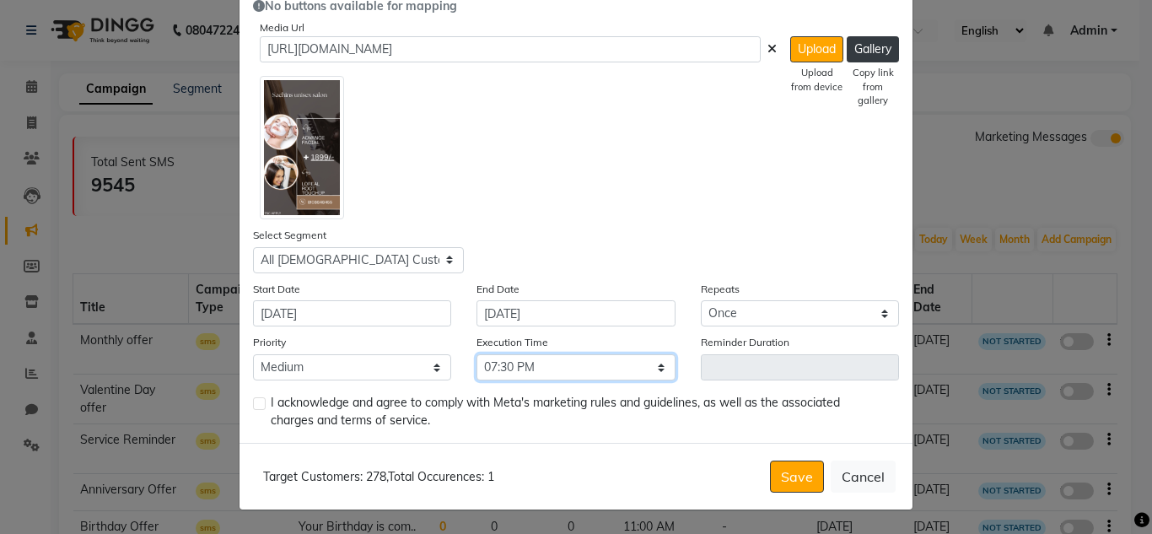
click at [477, 354] on select "Select 09:00 AM 09:15 AM 09:30 AM 09:45 AM 10:00 AM 10:15 AM 10:30 AM 10:45 AM …" at bounding box center [576, 367] width 198 height 26
click at [286, 406] on span "I acknowledge and agree to comply with Meta's marketing rules and guidelines, a…" at bounding box center [578, 411] width 615 height 35
click at [253, 402] on label at bounding box center [259, 403] width 13 height 13
click at [253, 402] on input "checkbox" at bounding box center [258, 404] width 11 height 11
checkbox input "true"
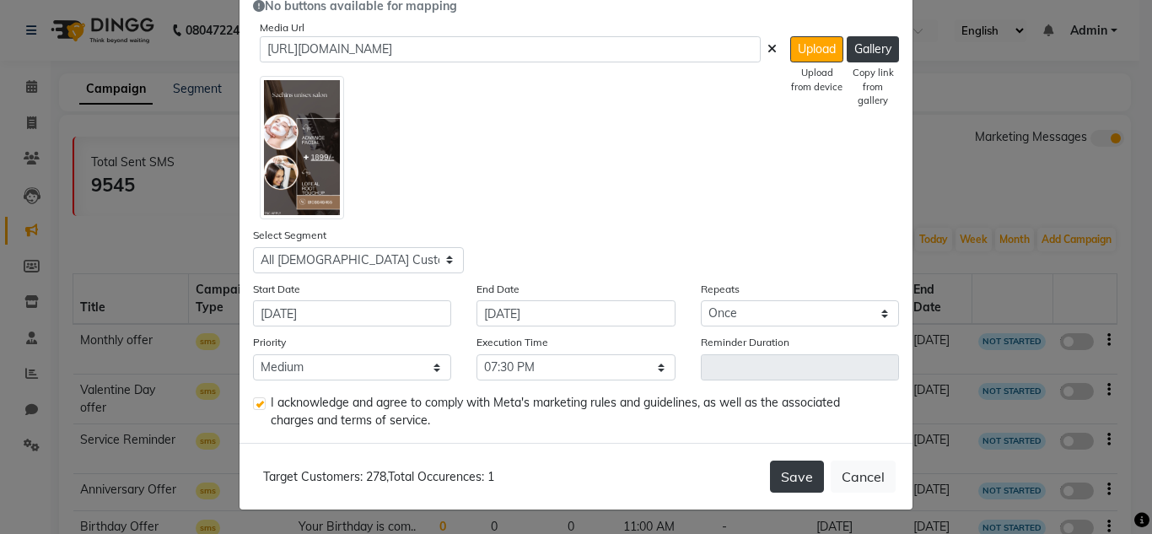
click at [805, 476] on button "Save" at bounding box center [797, 477] width 54 height 32
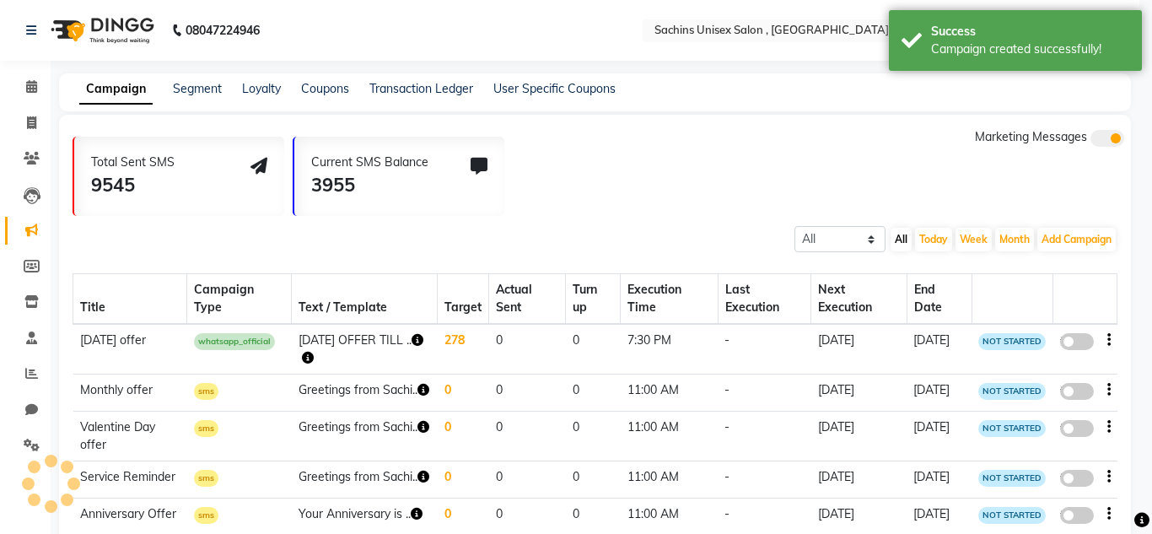
scroll to position [46, 0]
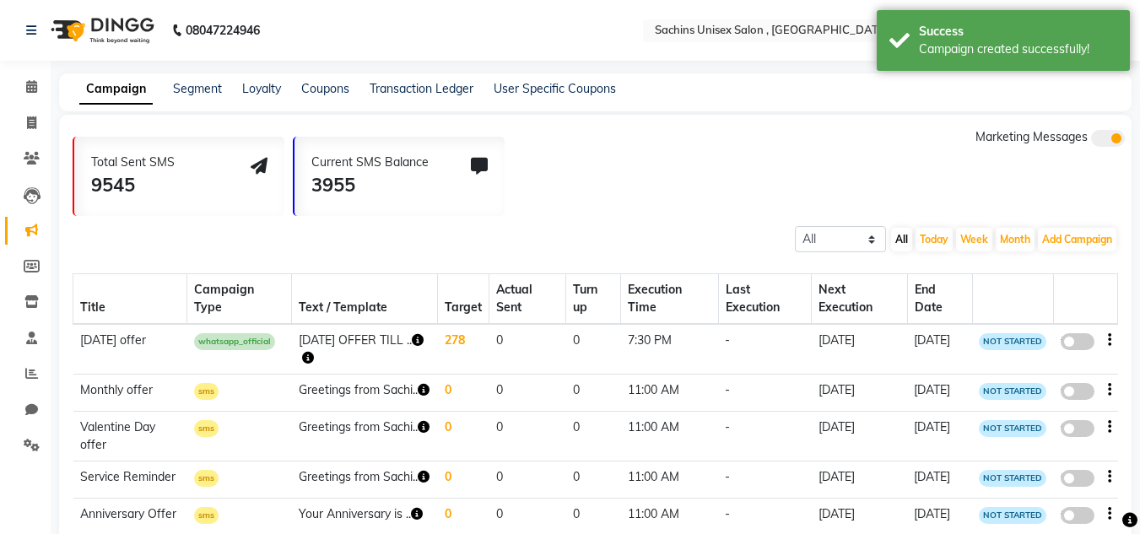
click at [1071, 347] on span at bounding box center [1077, 341] width 34 height 17
click at [1083, 344] on input "false" at bounding box center [1083, 344] width 0 height 0
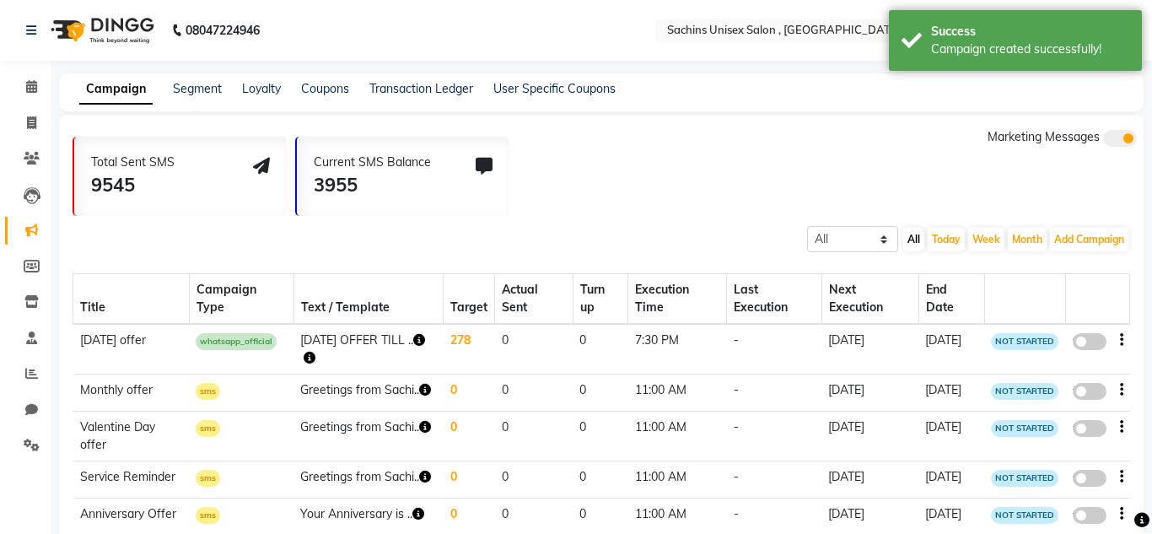
select select "3"
select select "30985"
select select "1"
select select "2"
select select "1170"
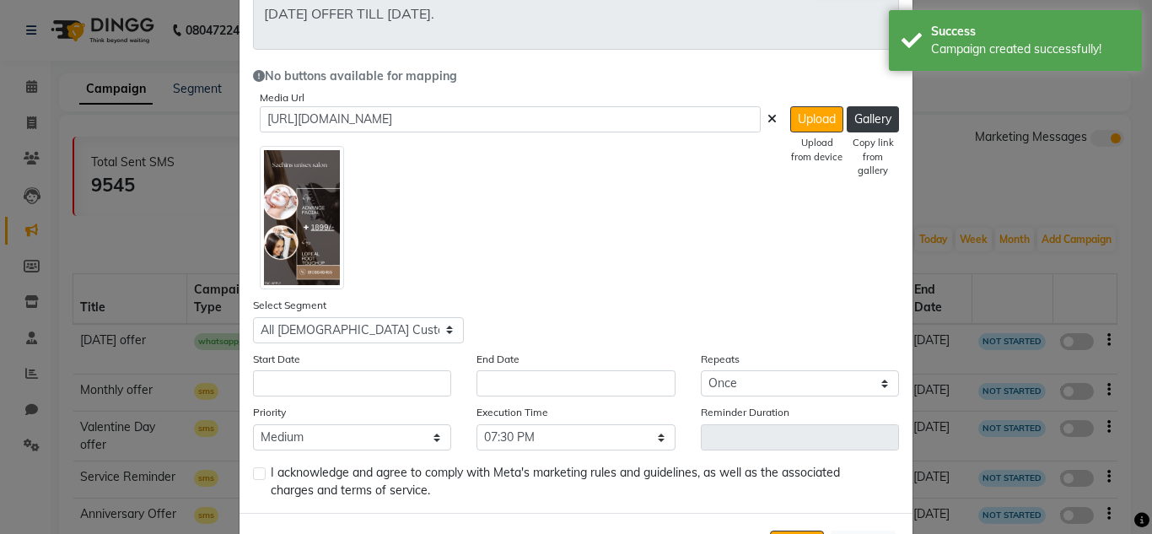
scroll to position [250, 0]
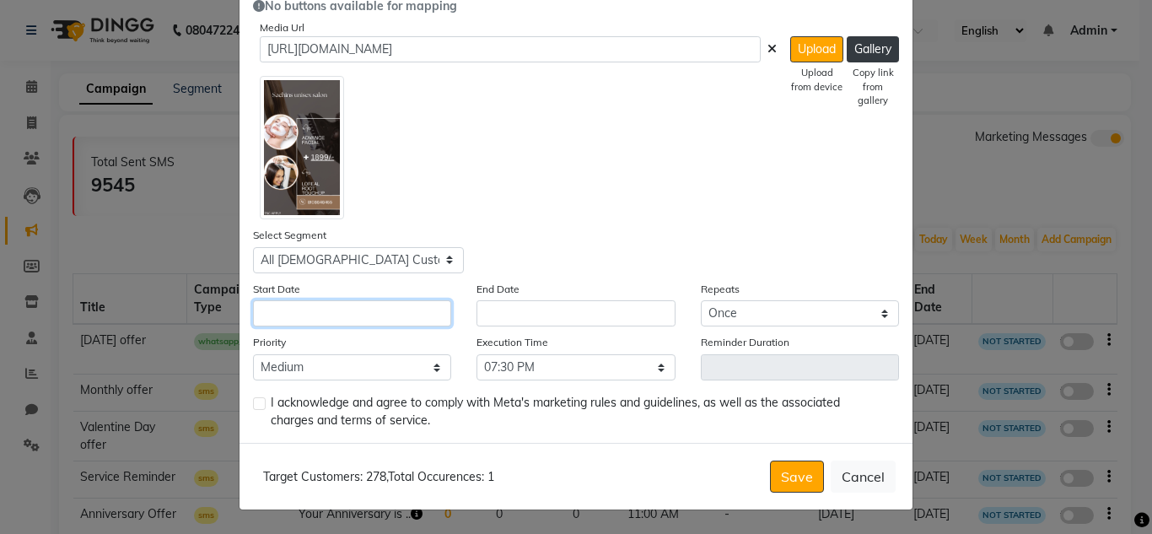
click at [290, 301] on input "text" at bounding box center [352, 313] width 198 height 26
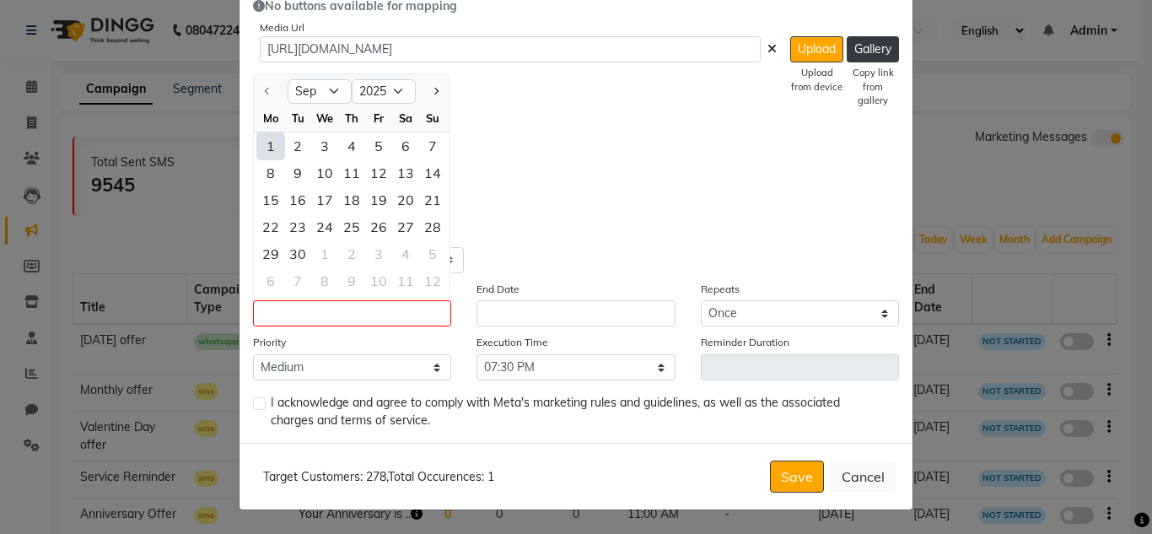
click at [267, 145] on div "1" at bounding box center [270, 145] width 27 height 27
type input "[DATE]"
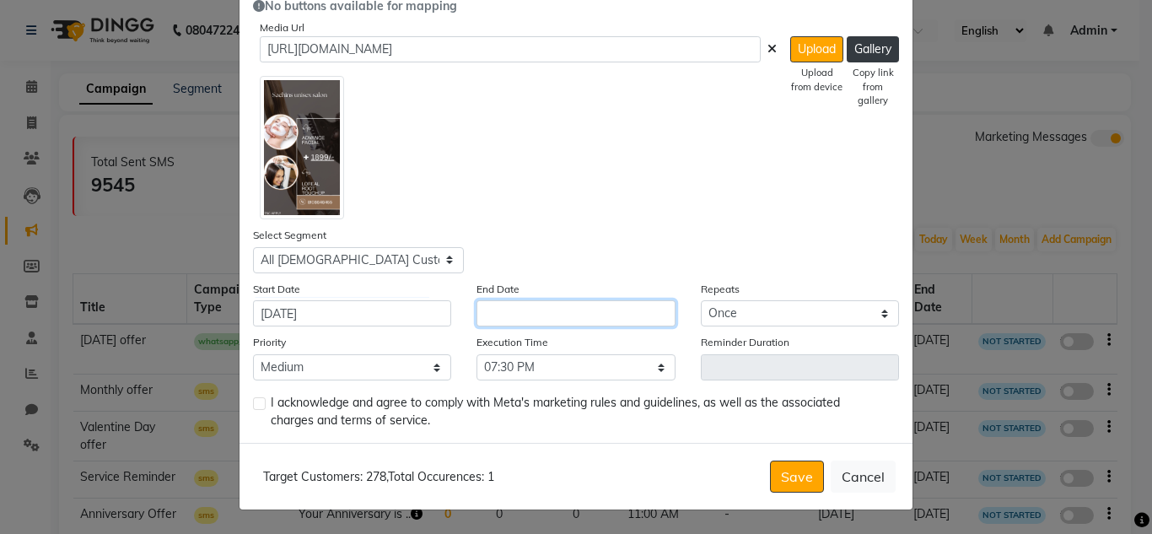
click at [532, 319] on input "text" at bounding box center [576, 313] width 198 height 26
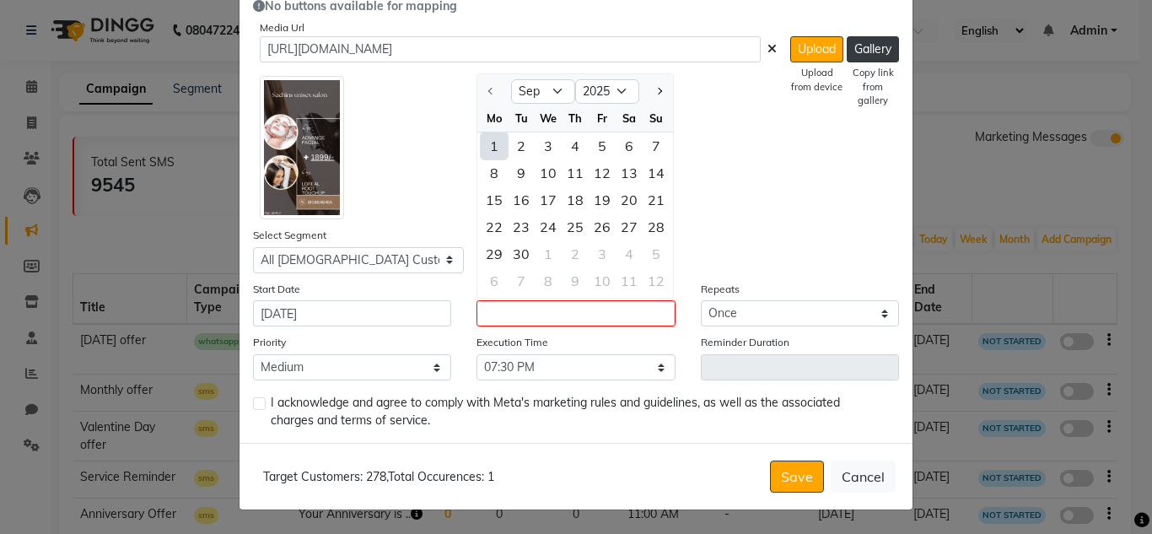
click at [484, 145] on div "1" at bounding box center [494, 145] width 27 height 27
type input "[DATE]"
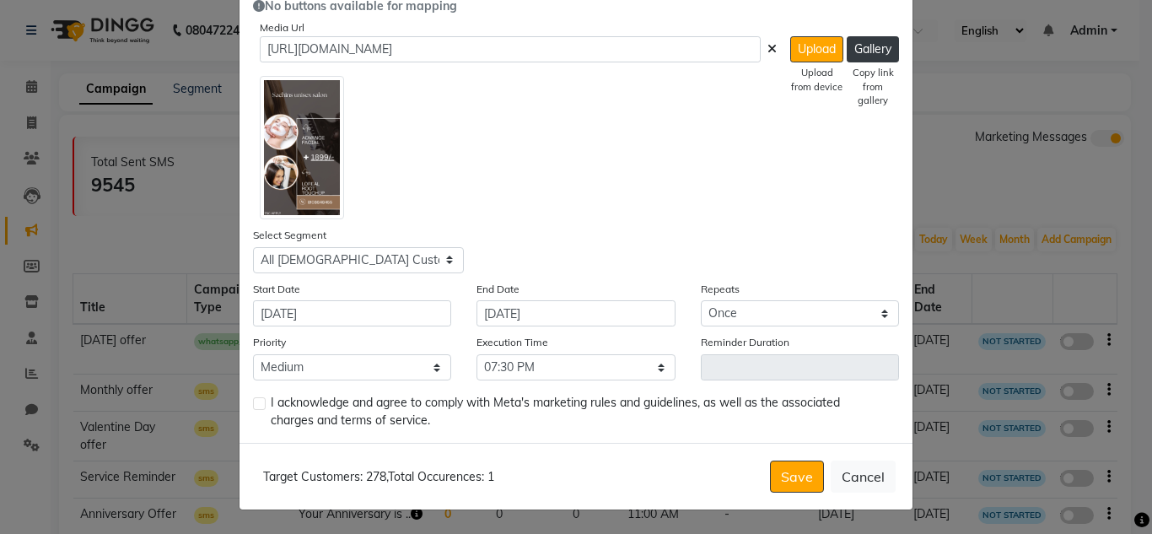
click at [256, 403] on label at bounding box center [259, 403] width 13 height 13
click at [256, 403] on input "checkbox" at bounding box center [258, 404] width 11 height 11
checkbox input "true"
click at [811, 475] on button "Save" at bounding box center [797, 477] width 54 height 32
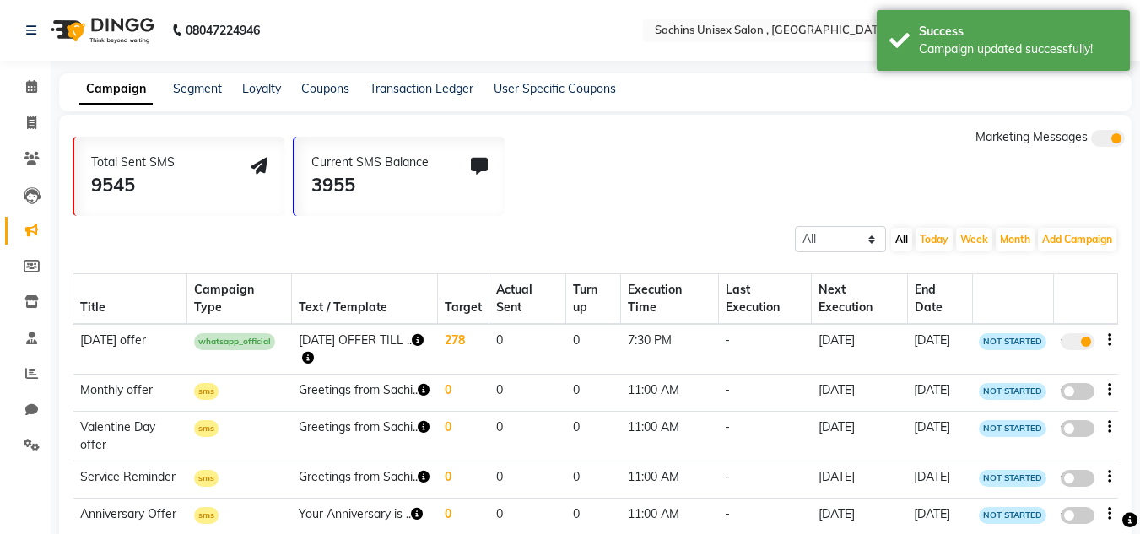
click at [313, 358] on icon "button" at bounding box center [308, 358] width 12 height 12
click at [447, 349] on div "[URL][DOMAIN_NAME]" at bounding box center [402, 340] width 132 height 24
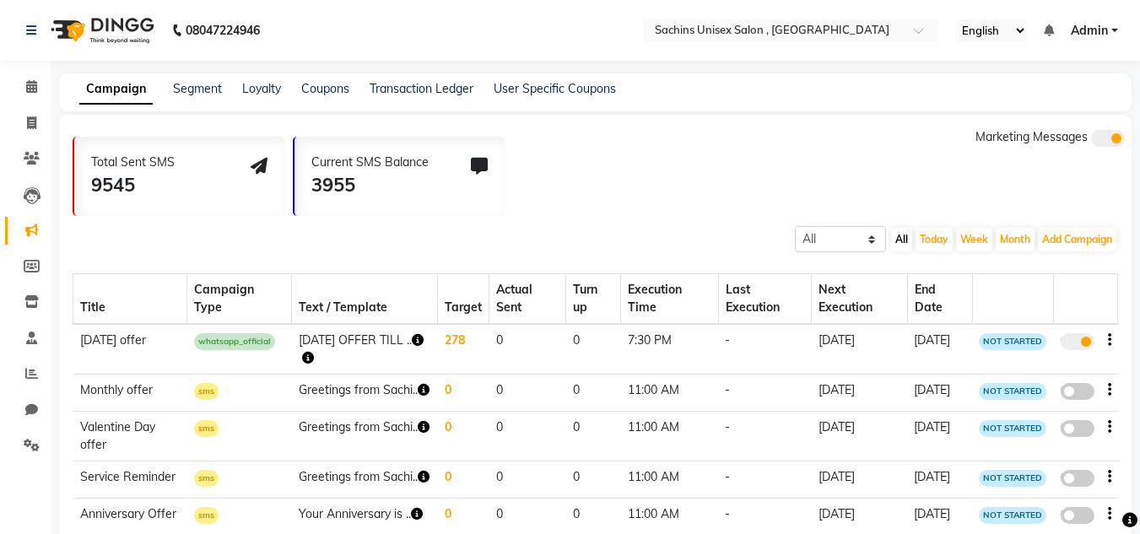
click at [306, 358] on icon "button" at bounding box center [308, 358] width 12 height 12
click at [391, 347] on link "[URL][DOMAIN_NAME]" at bounding box center [401, 339] width 125 height 13
click at [1107, 29] on span "Admin" at bounding box center [1088, 31] width 37 height 18
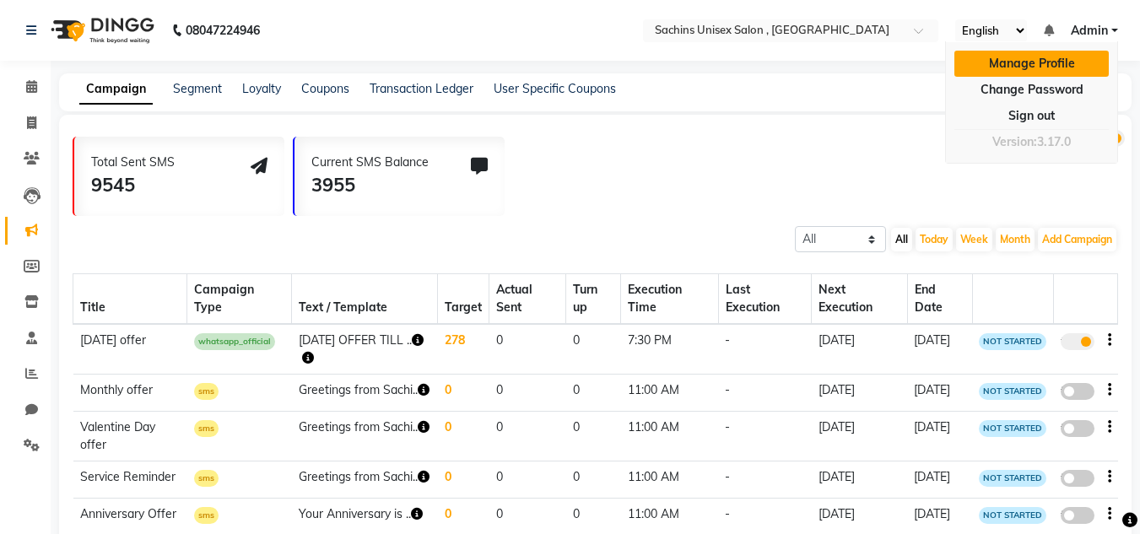
click at [1062, 66] on link "Manage Profile" at bounding box center [1031, 64] width 154 height 26
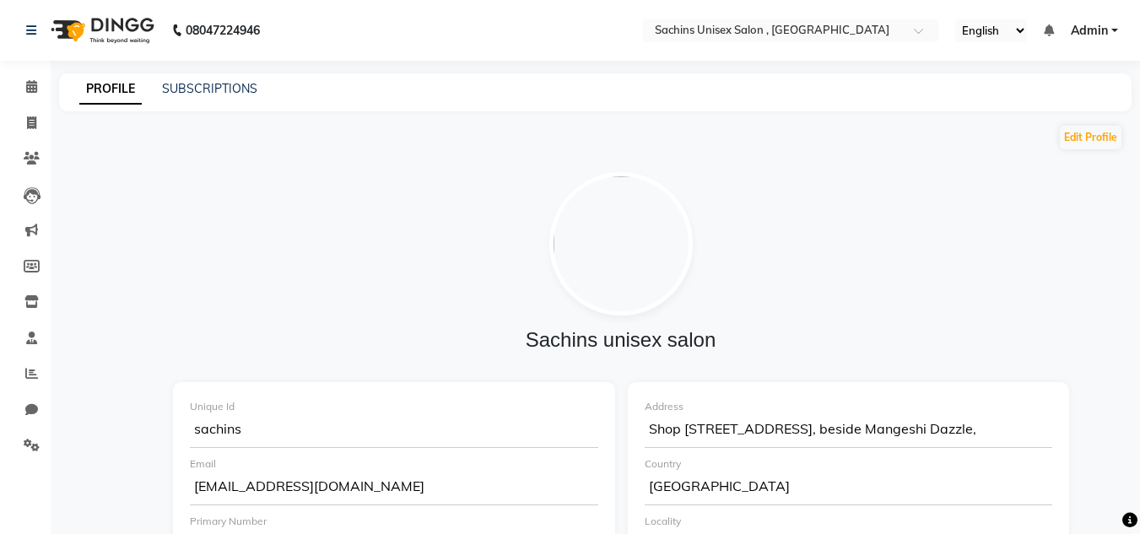
click at [1114, 24] on link "Admin" at bounding box center [1093, 31] width 47 height 18
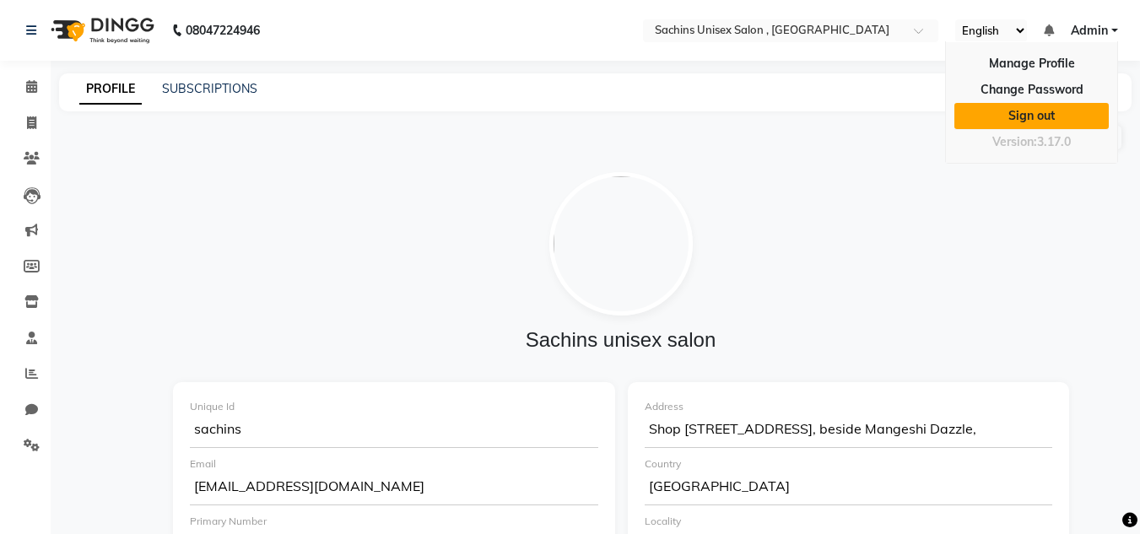
click at [1054, 115] on link "Sign out" at bounding box center [1031, 116] width 154 height 26
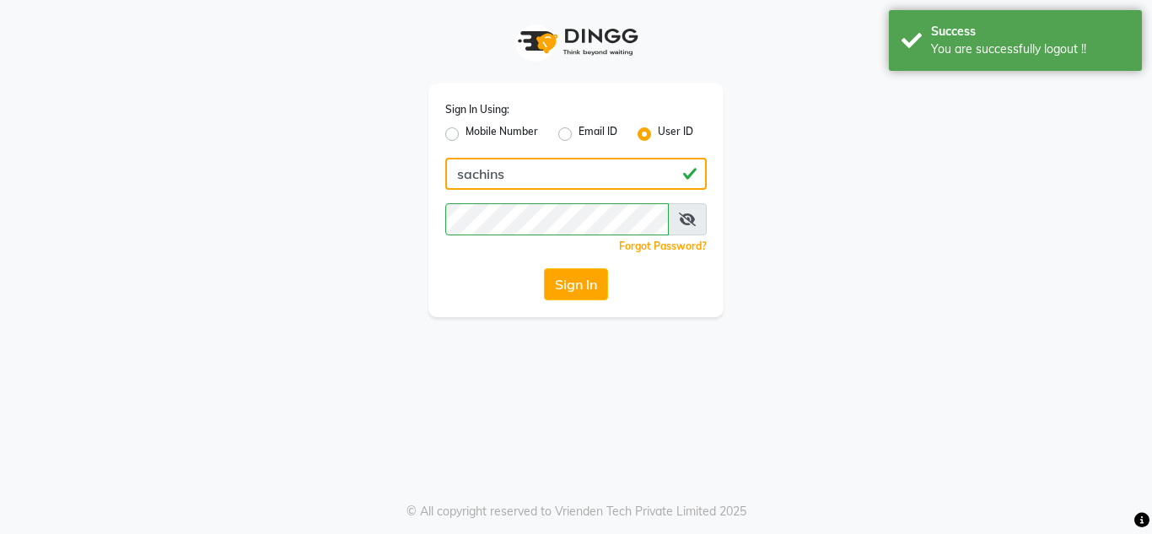
click at [569, 181] on input "sachins" at bounding box center [575, 174] width 261 height 32
type input "7710840305"
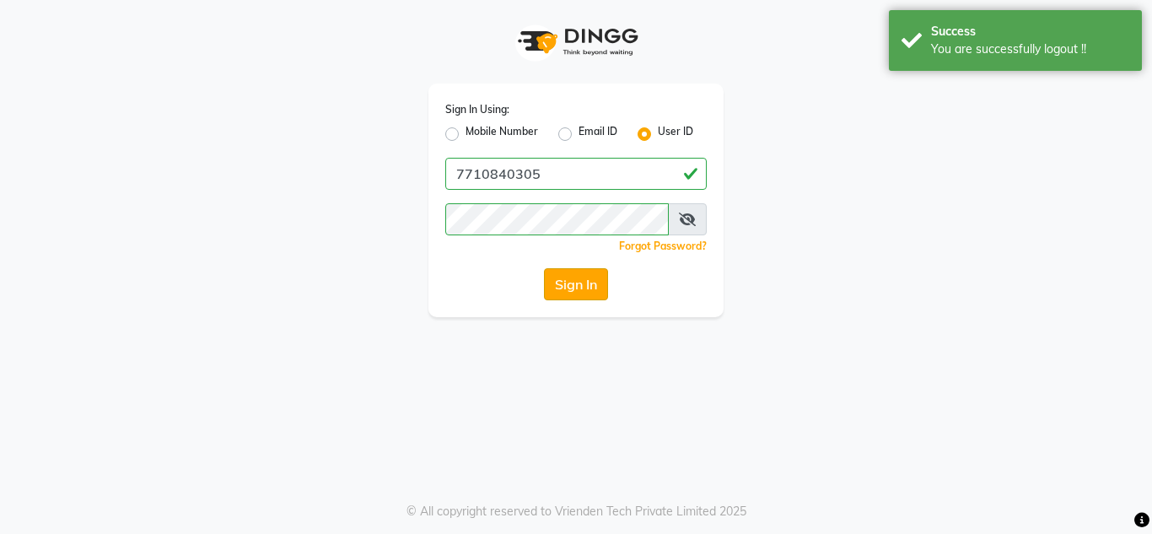
click at [568, 288] on button "Sign In" at bounding box center [576, 284] width 64 height 32
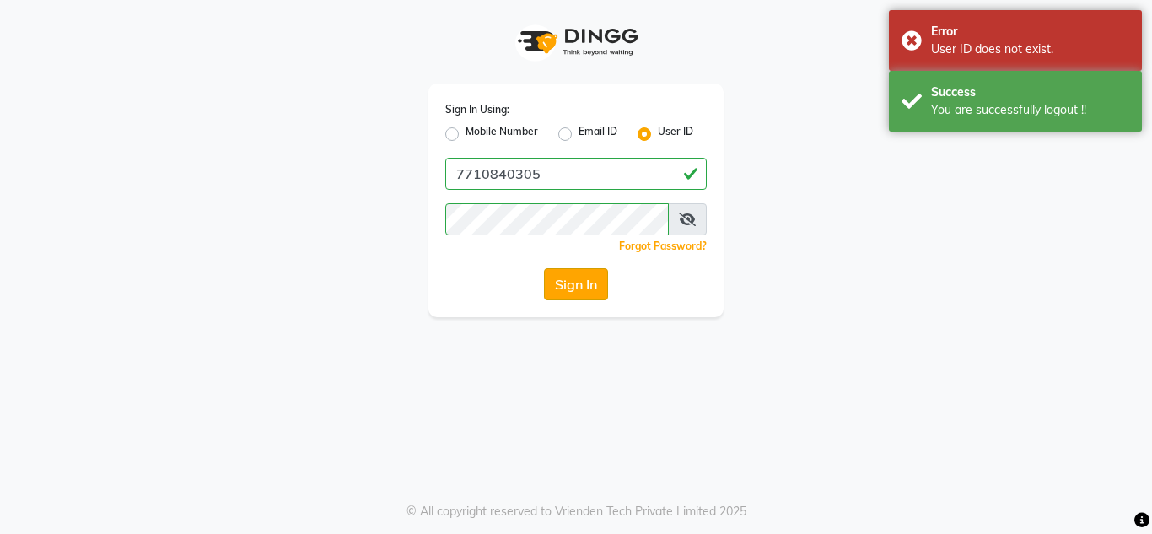
click at [559, 280] on button "Sign In" at bounding box center [576, 284] width 64 height 32
click at [559, 280] on div "Sign In" at bounding box center [575, 284] width 261 height 32
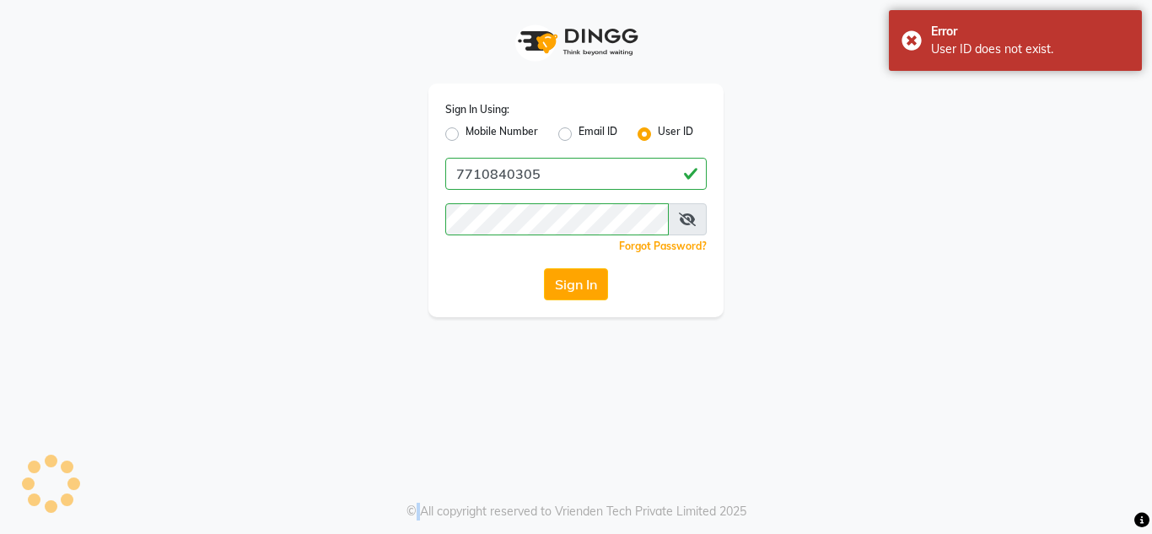
click at [466, 135] on label "Mobile Number" at bounding box center [502, 134] width 73 height 20
click at [466, 135] on input "Mobile Number" at bounding box center [471, 129] width 11 height 11
radio input "true"
radio input "false"
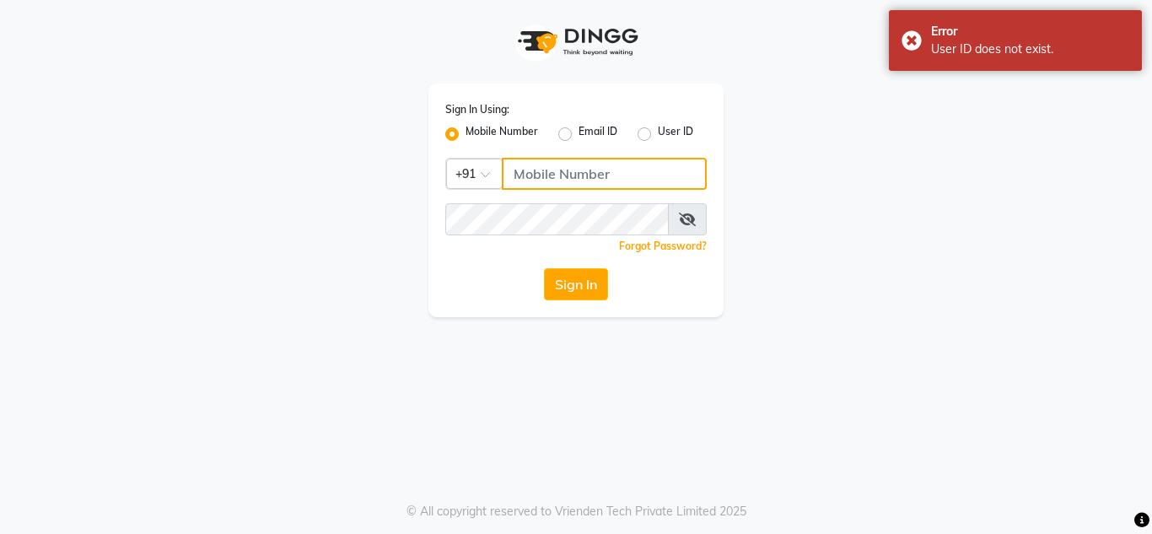
click at [525, 178] on input "Username" at bounding box center [604, 174] width 205 height 32
type input "7710840305"
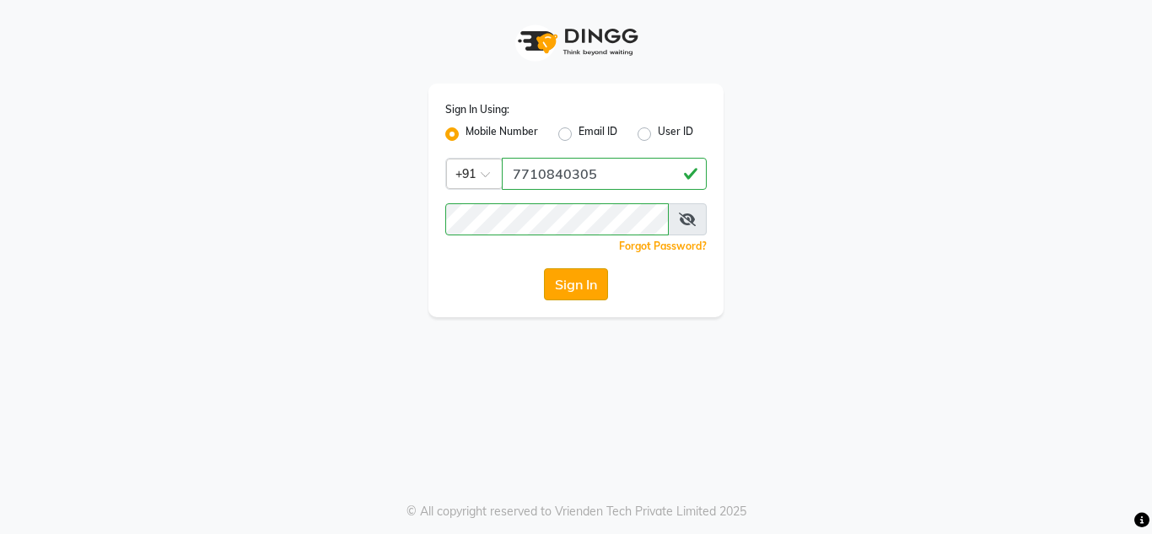
click at [593, 284] on button "Sign In" at bounding box center [576, 284] width 64 height 32
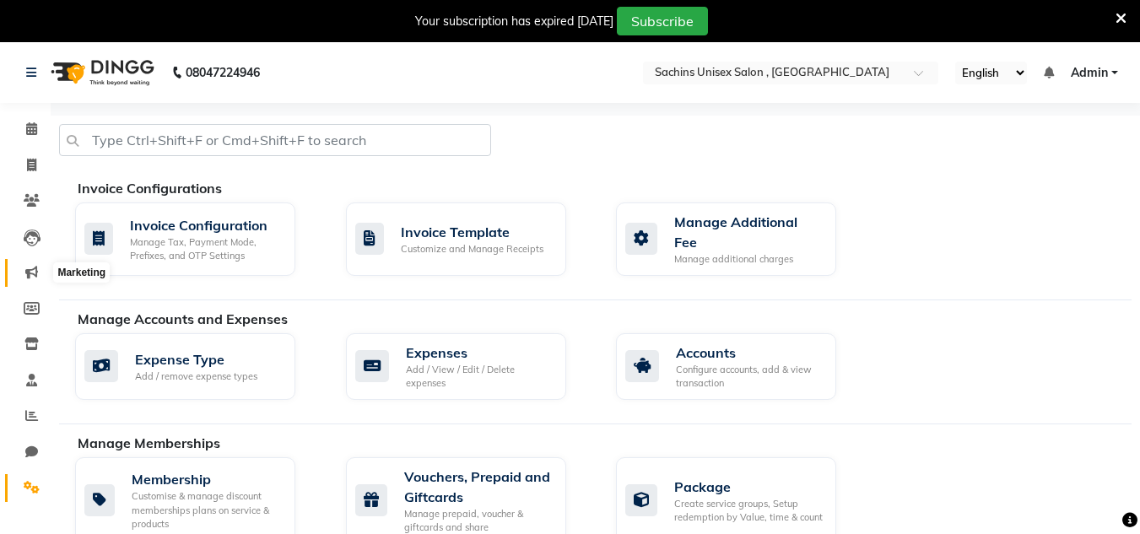
click at [30, 273] on icon at bounding box center [31, 272] width 13 height 13
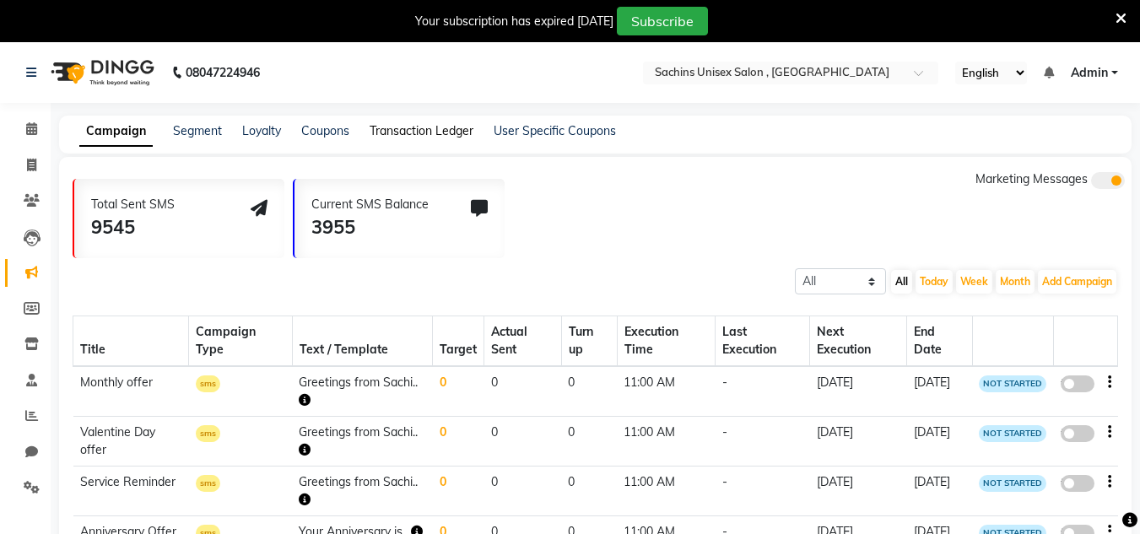
click at [407, 137] on link "Transaction Ledger" at bounding box center [421, 130] width 104 height 15
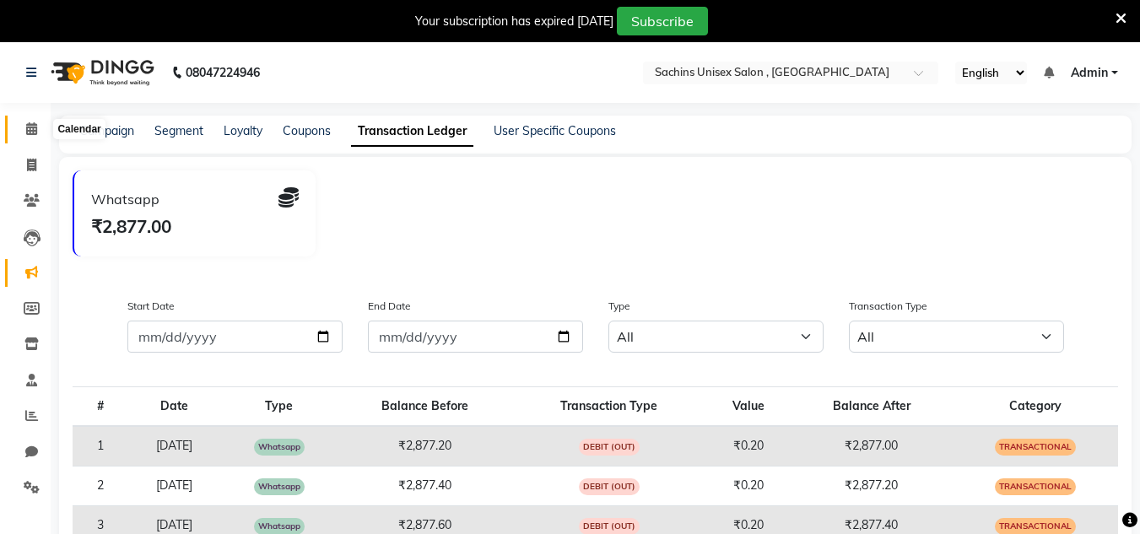
click at [27, 127] on icon at bounding box center [31, 128] width 11 height 13
